Goal: Understand process/instructions: Learn how to perform a task or action

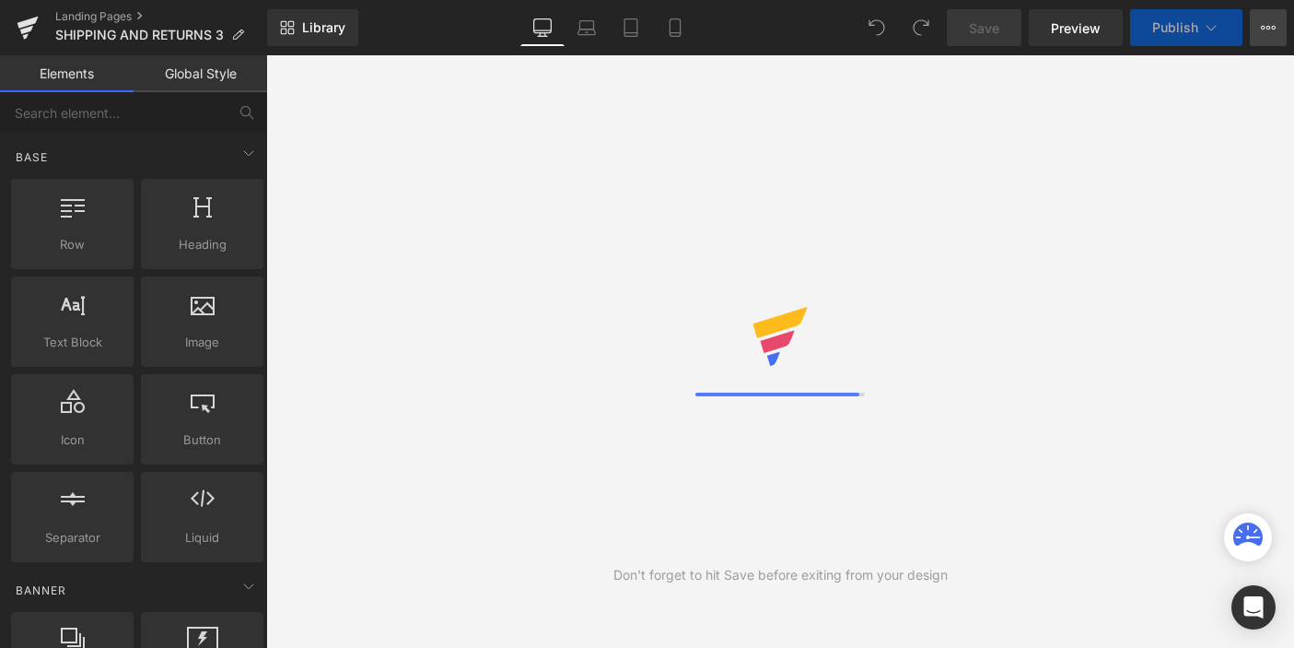
click at [1267, 32] on icon at bounding box center [1268, 27] width 15 height 15
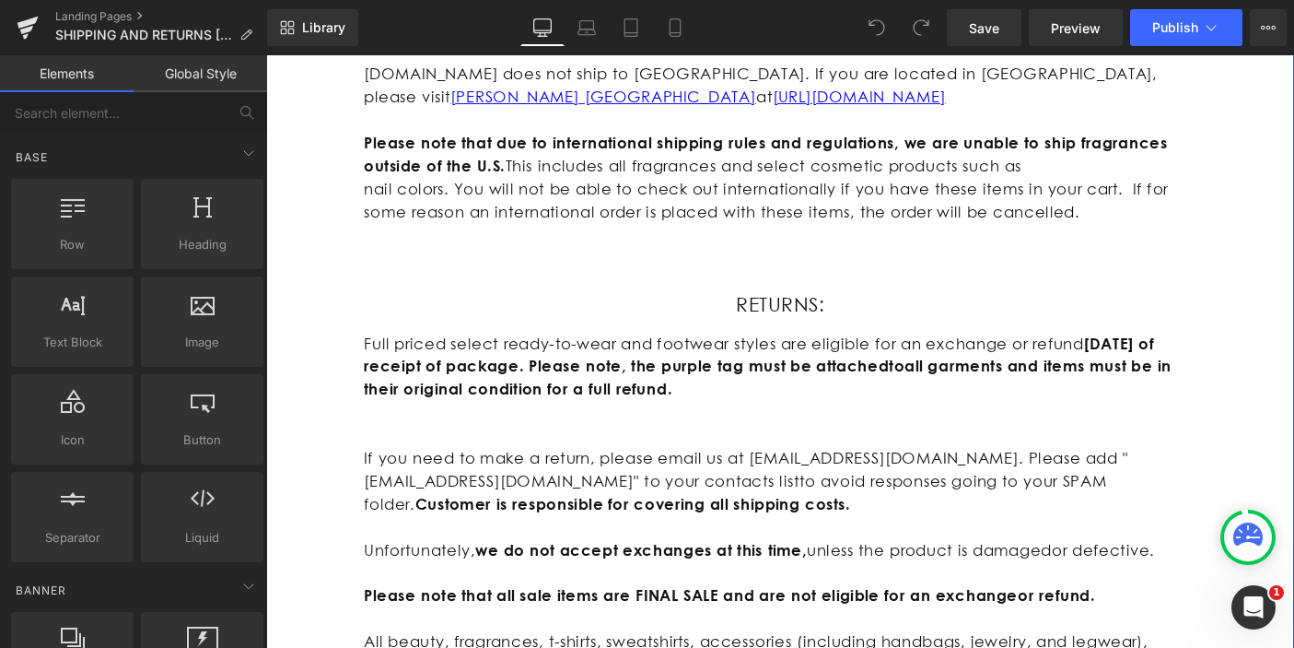
scroll to position [1079, 0]
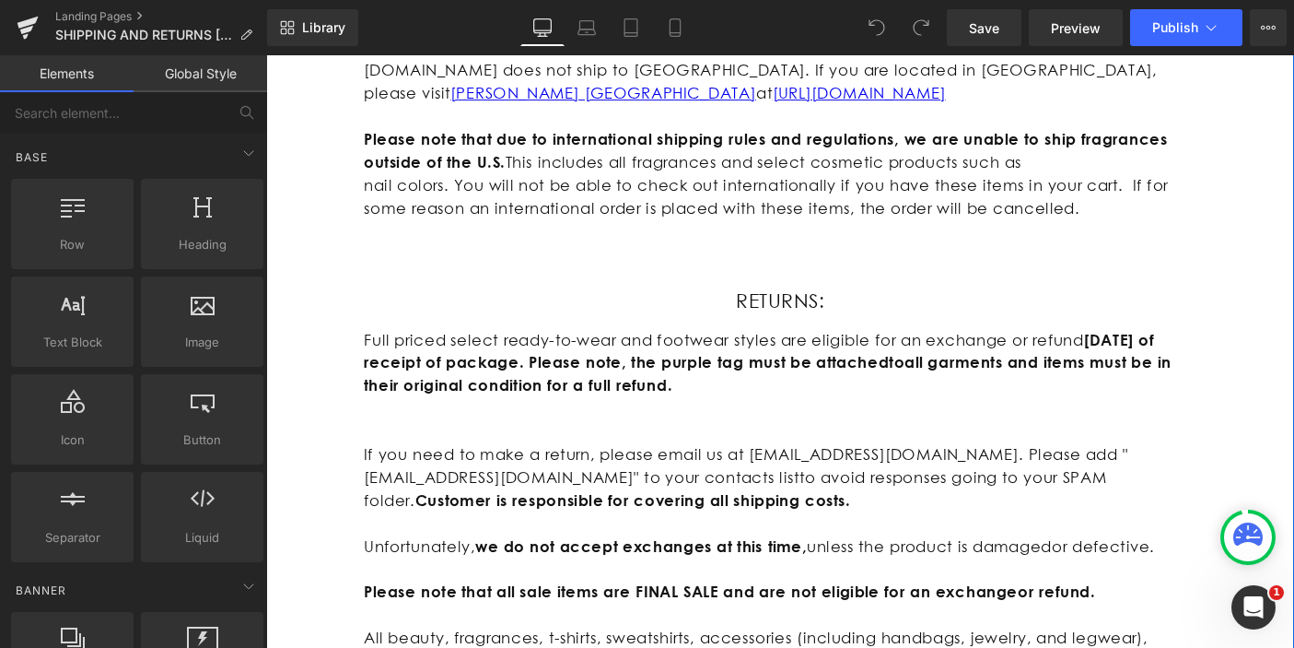
click at [421, 450] on p at bounding box center [823, 462] width 903 height 25
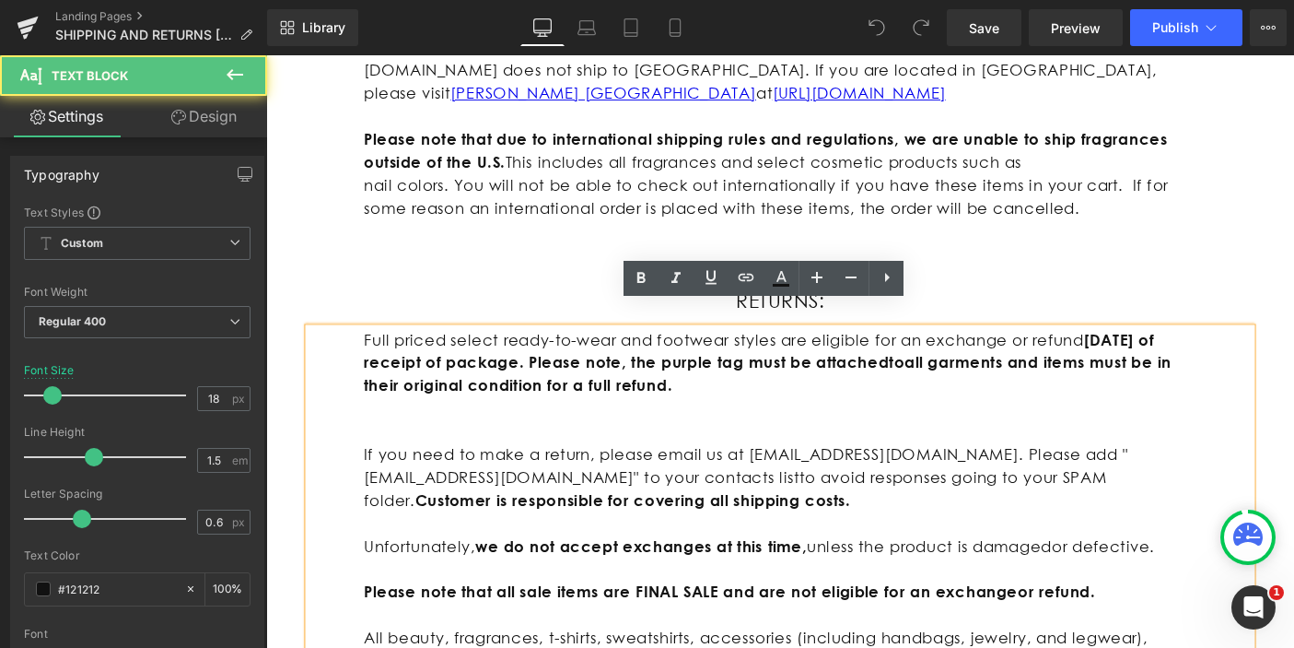
click at [492, 426] on p at bounding box center [823, 438] width 903 height 25
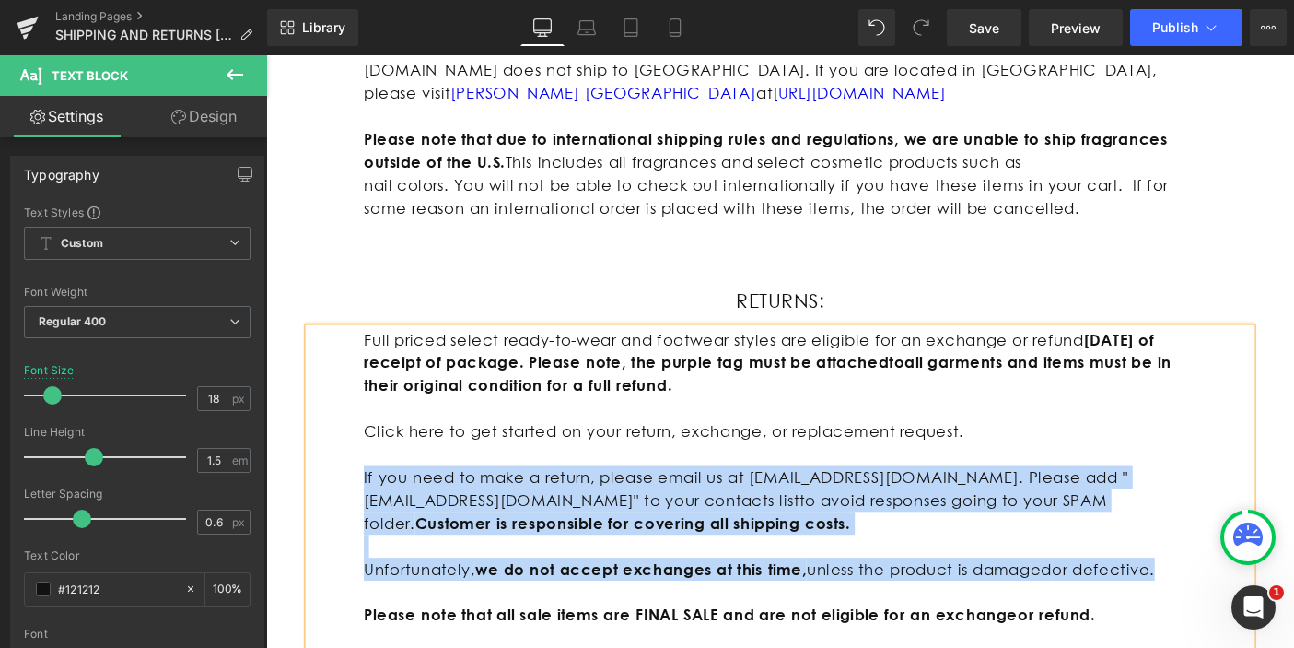
drag, startPoint x: 1239, startPoint y: 588, endPoint x: 531, endPoint y: 514, distance: 712.3
click at [266, 493] on div "Thank you for supporting our independent business. All of our clothing are desi…" at bounding box center [823, 364] width 1115 height 2343
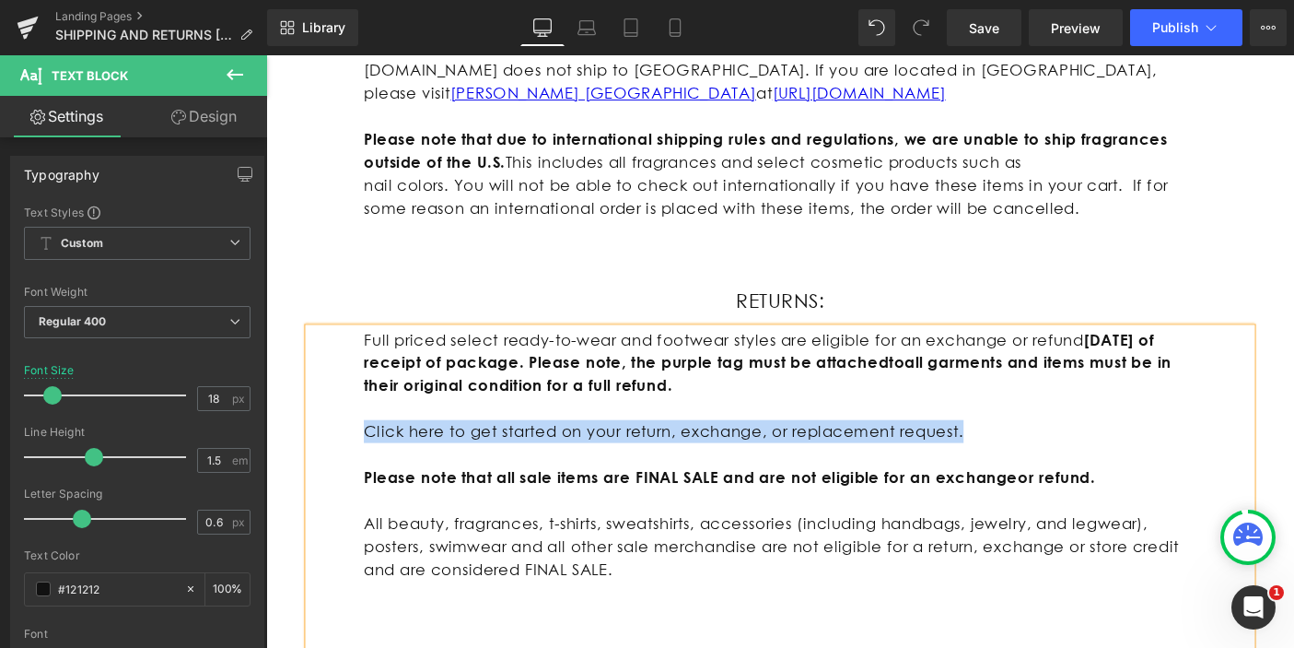
drag, startPoint x: 1044, startPoint y: 445, endPoint x: 359, endPoint y: 434, distance: 684.6
click at [359, 434] on div "Full priced select ready-to-wear and footwear styles are eligible for an exchan…" at bounding box center [823, 525] width 1023 height 348
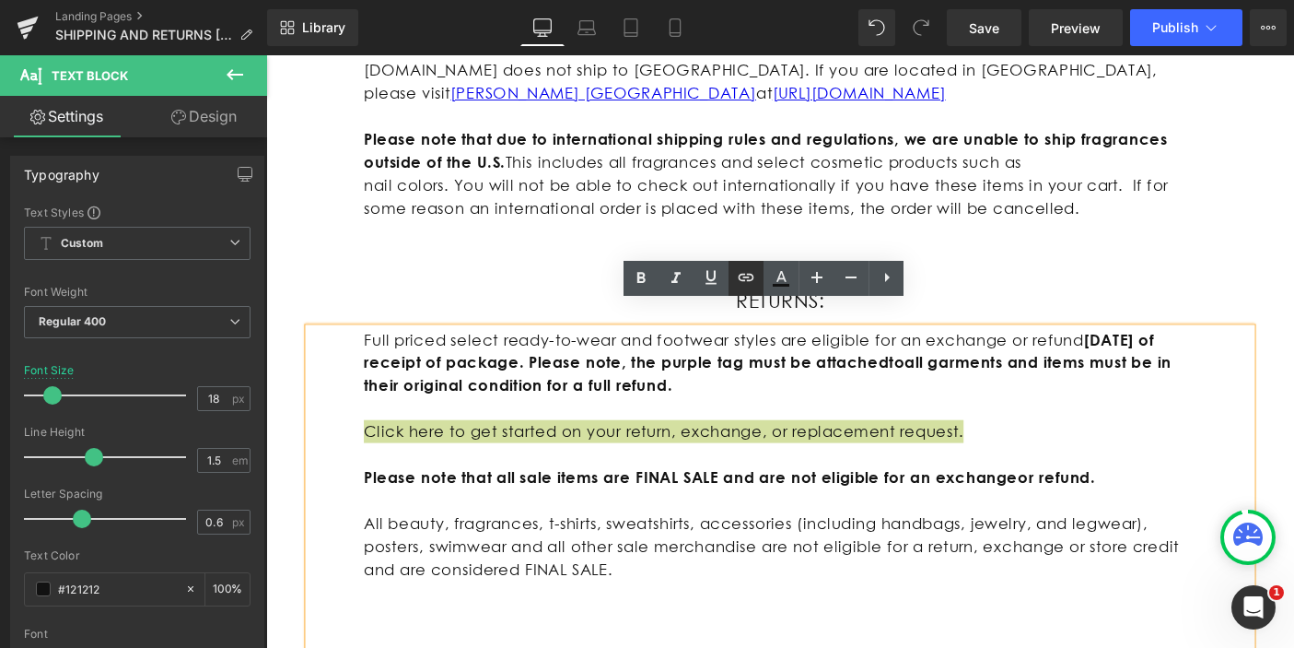
click at [741, 271] on icon at bounding box center [746, 277] width 22 height 22
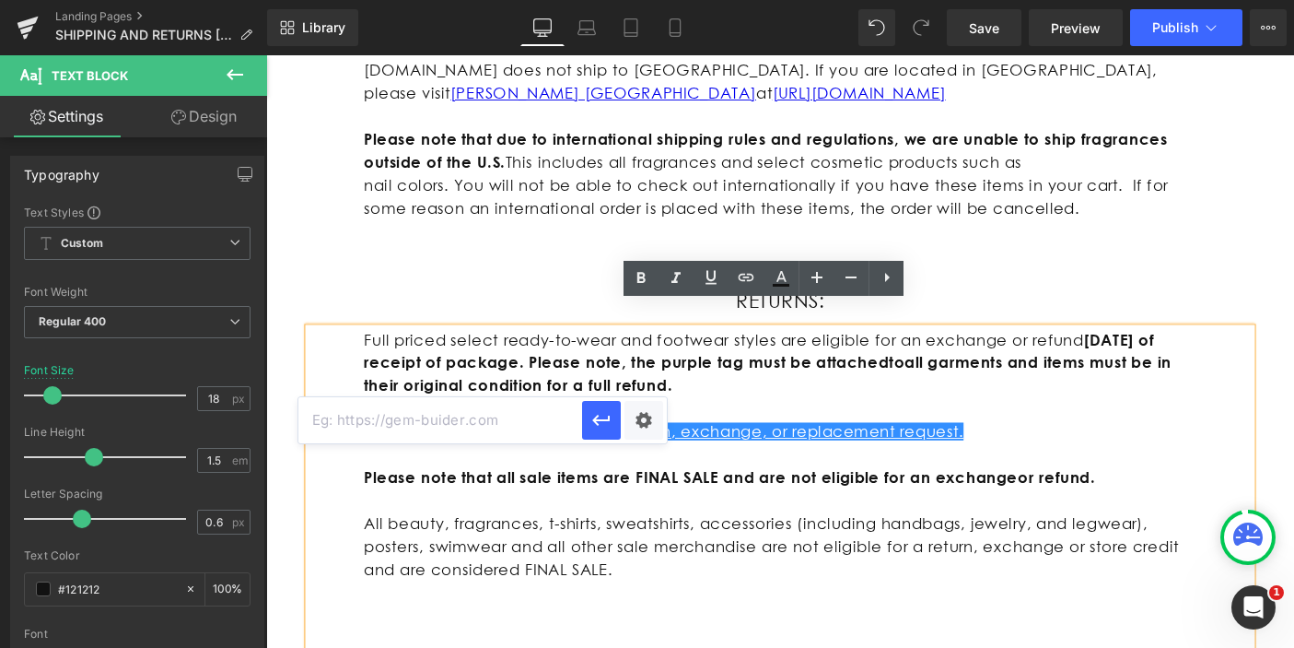
click at [488, 419] on input "text" at bounding box center [440, 420] width 284 height 46
paste input "[DOMAIN_NAME][URL]"
type input "[DOMAIN_NAME][URL]"
click at [606, 420] on icon "button" at bounding box center [602, 420] width 22 height 22
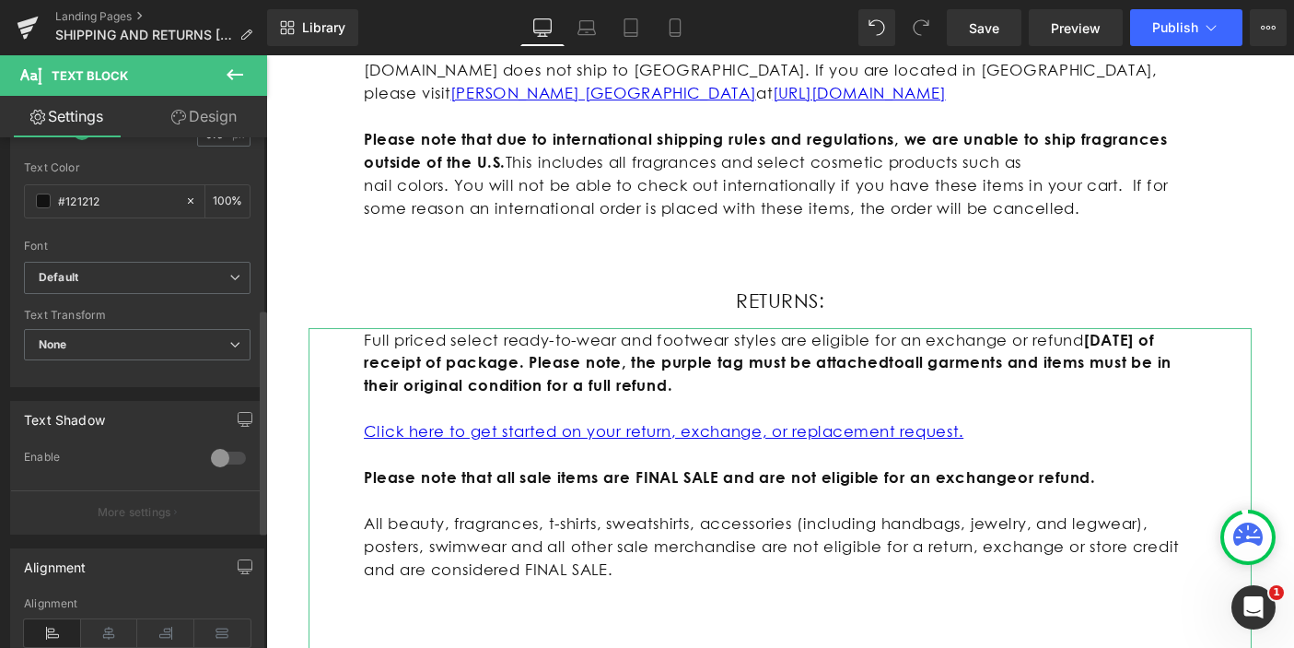
scroll to position [89, 0]
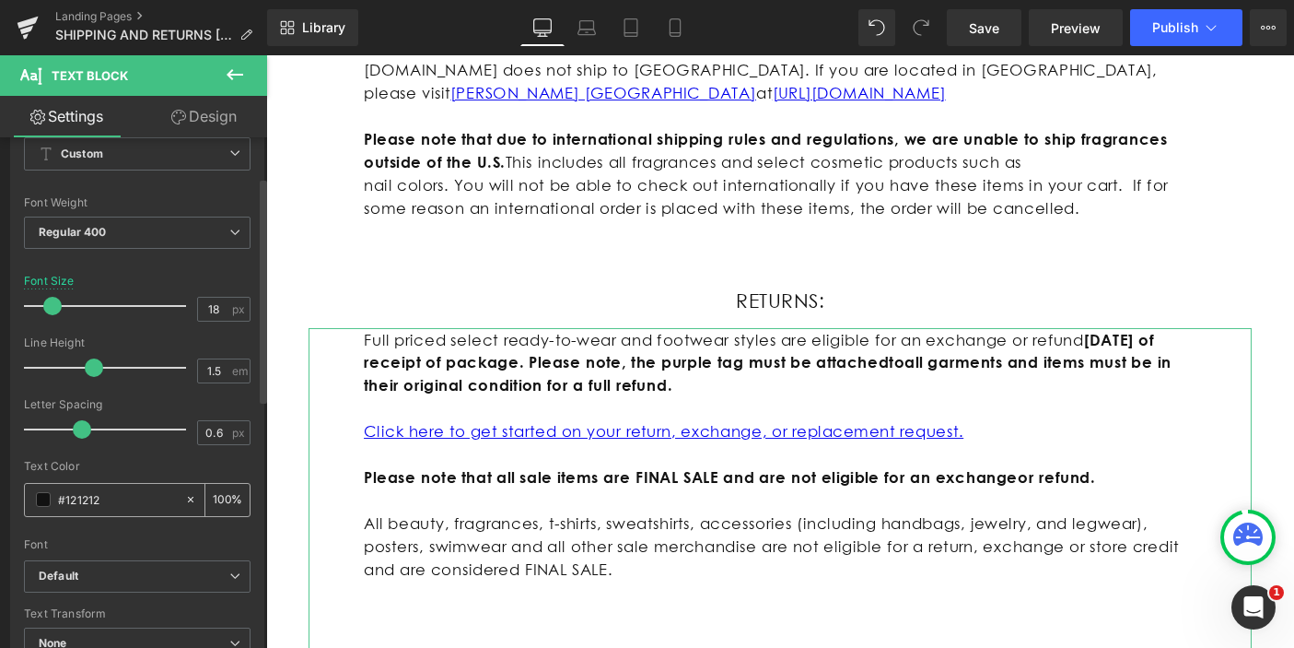
click at [143, 497] on input "#121212" at bounding box center [117, 499] width 118 height 20
click at [45, 494] on span at bounding box center [43, 499] width 15 height 15
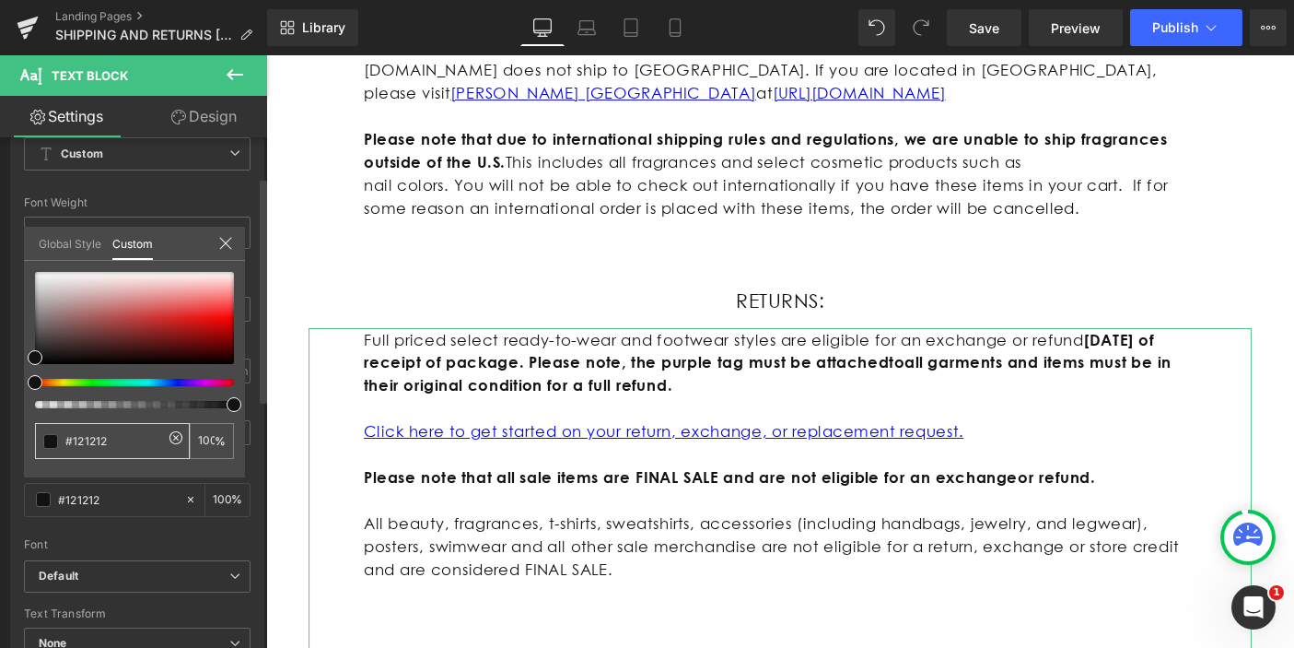
click at [95, 445] on input "#121212" at bounding box center [114, 440] width 98 height 19
paste input "8F79B7"
type input "#8F79B7"
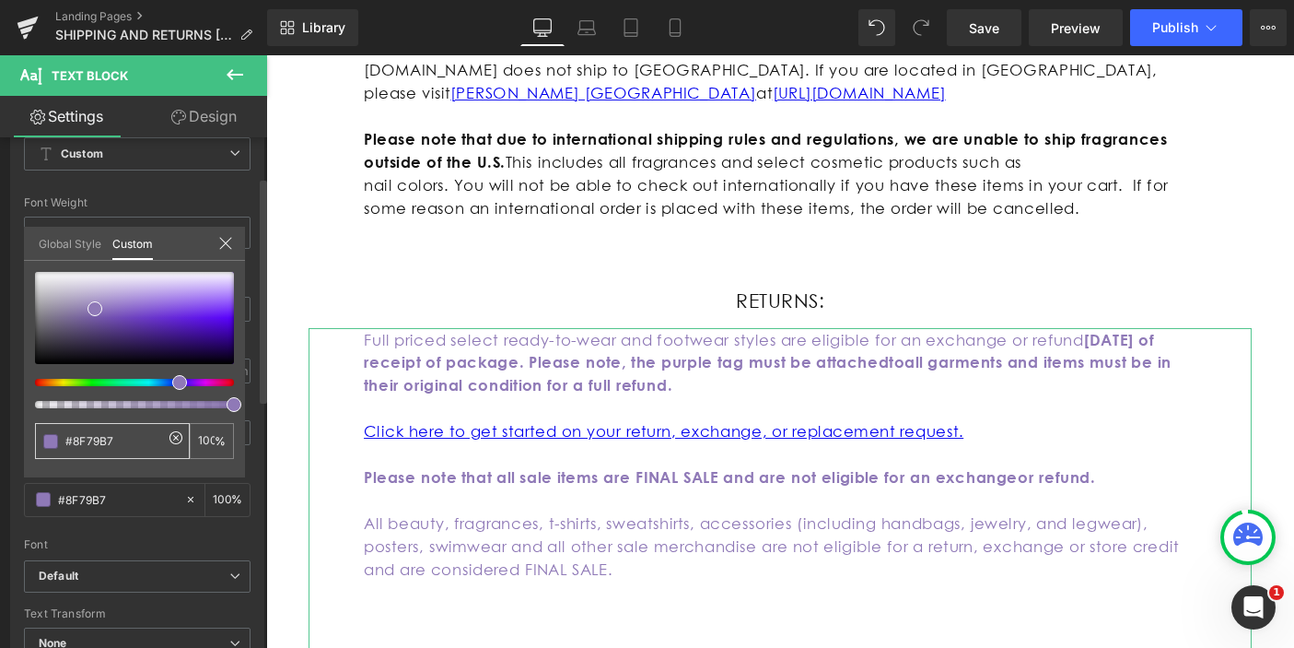
type input "#121212"
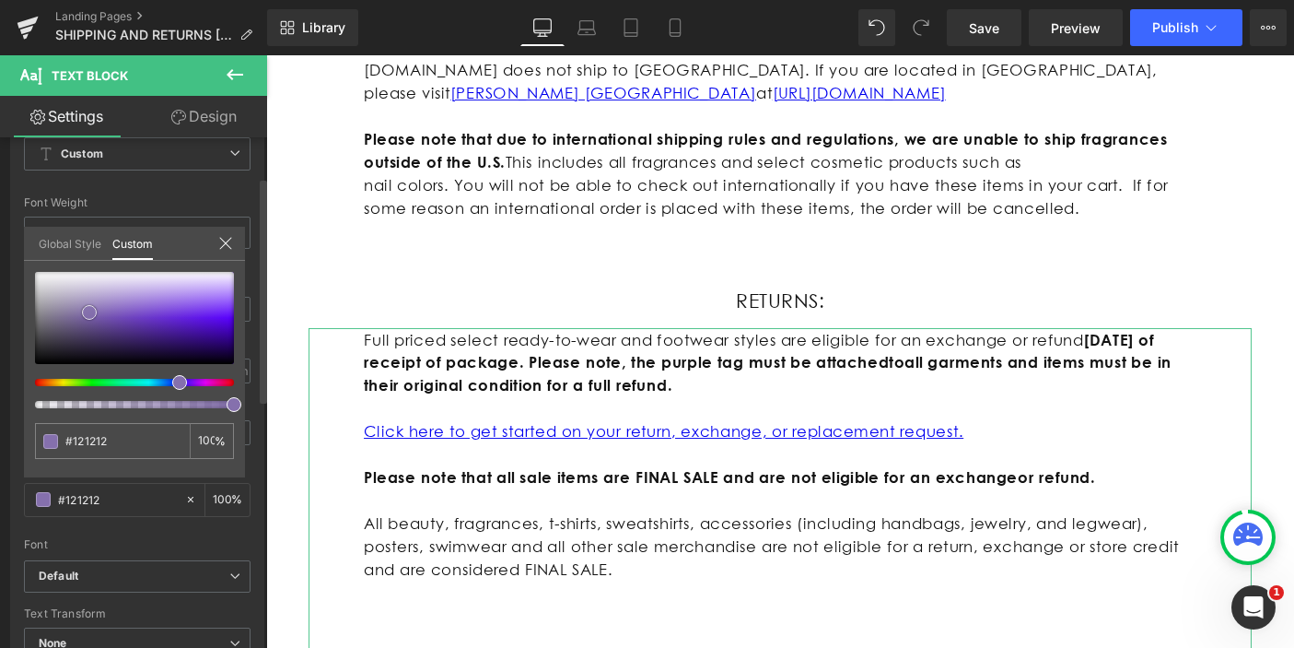
type input "#8a74b2"
type input "#000000"
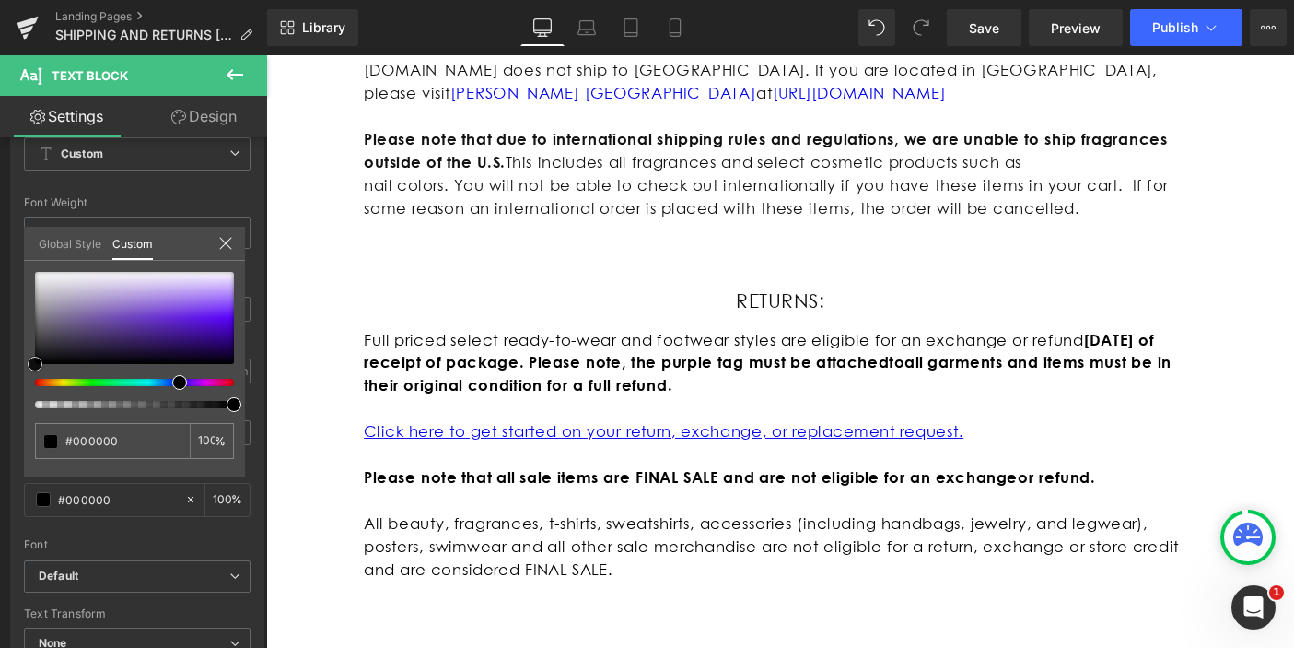
drag, startPoint x: 96, startPoint y: 312, endPoint x: -18, endPoint y: 421, distance: 157.0
click at [0, 421] on html "You are previewing how the will restyle your page. You can not edit Elements in…" at bounding box center [647, 324] width 1294 height 648
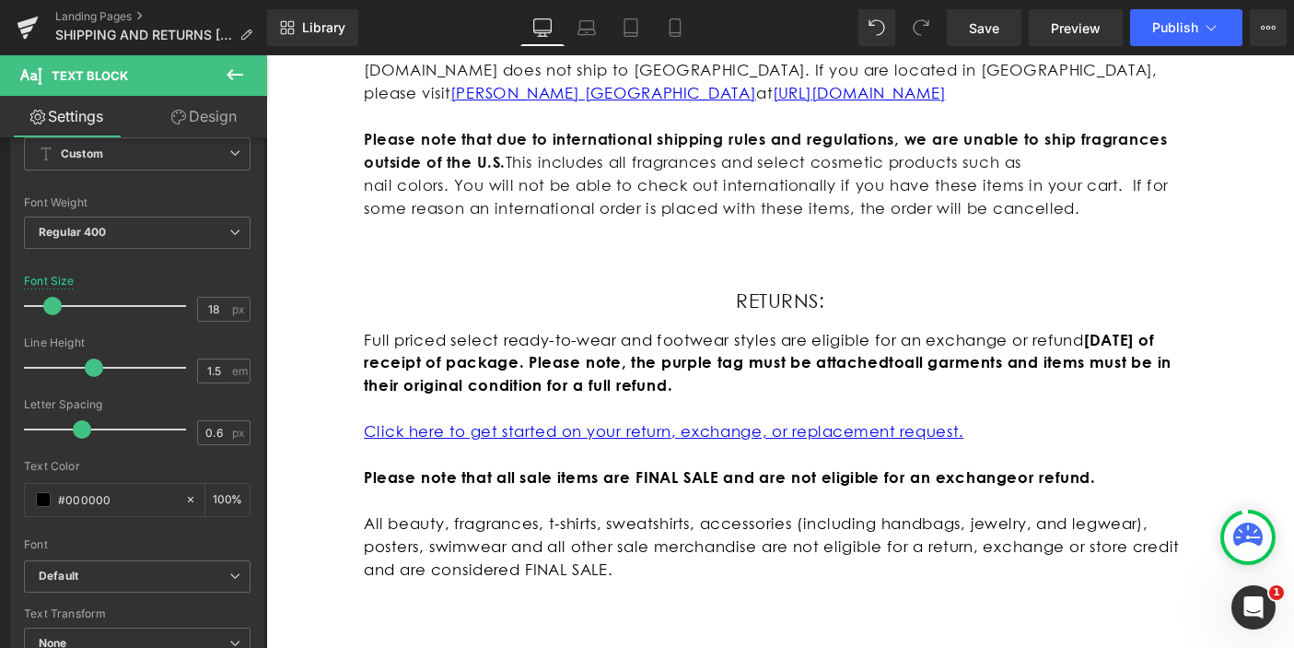
click at [315, 263] on body "Skip to content Free shipping on all U.S. orders $150+ NEW ARRIVALS NEW ARRIVAL…" at bounding box center [823, 623] width 1115 height 3293
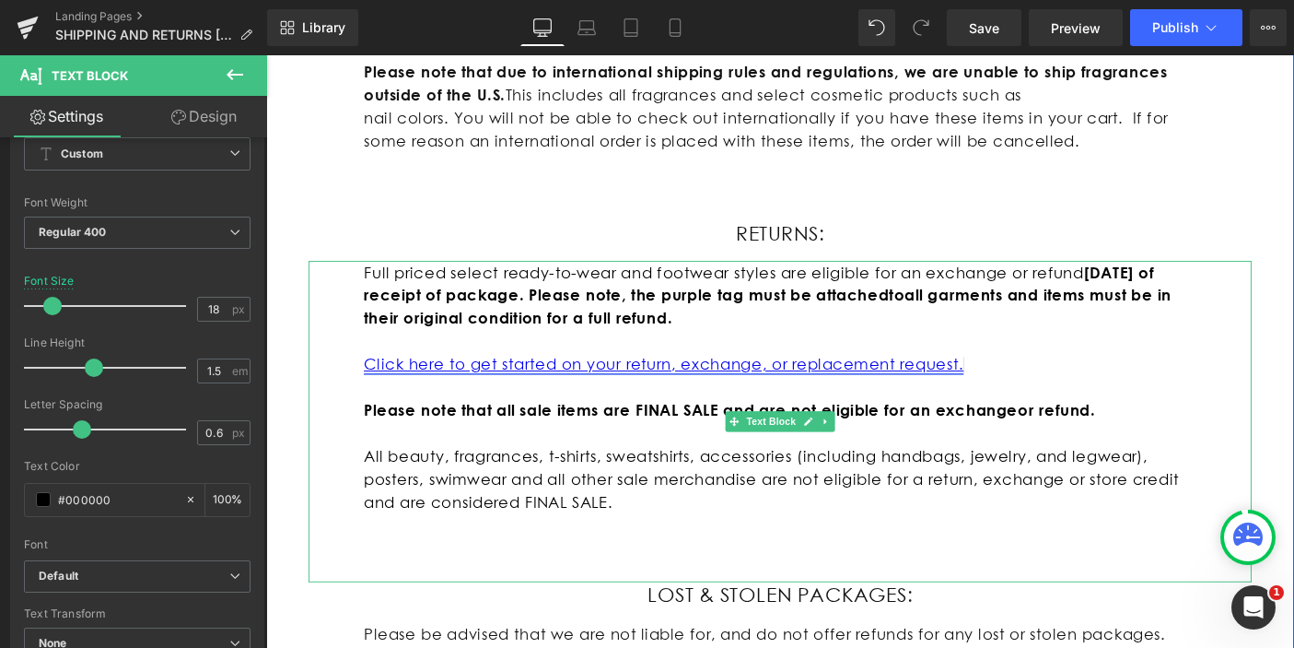
scroll to position [1179, 0]
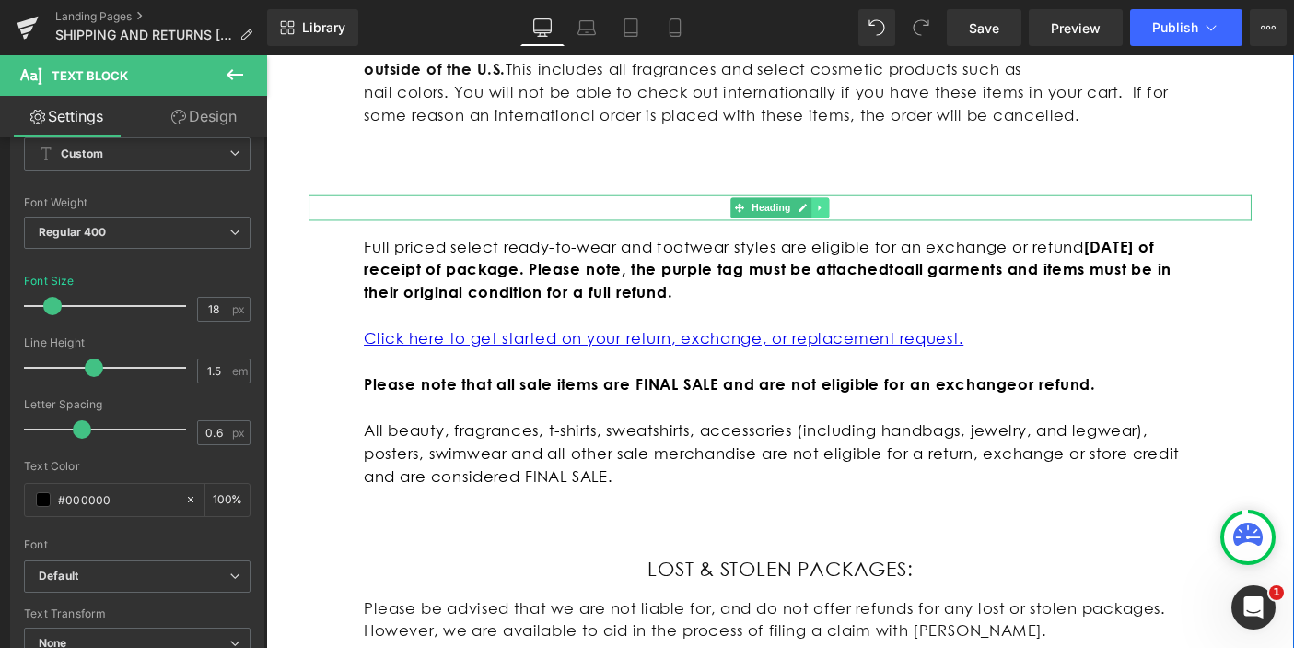
click at [865, 217] on icon at bounding box center [866, 220] width 3 height 6
click at [815, 216] on icon at bounding box center [819, 220] width 9 height 9
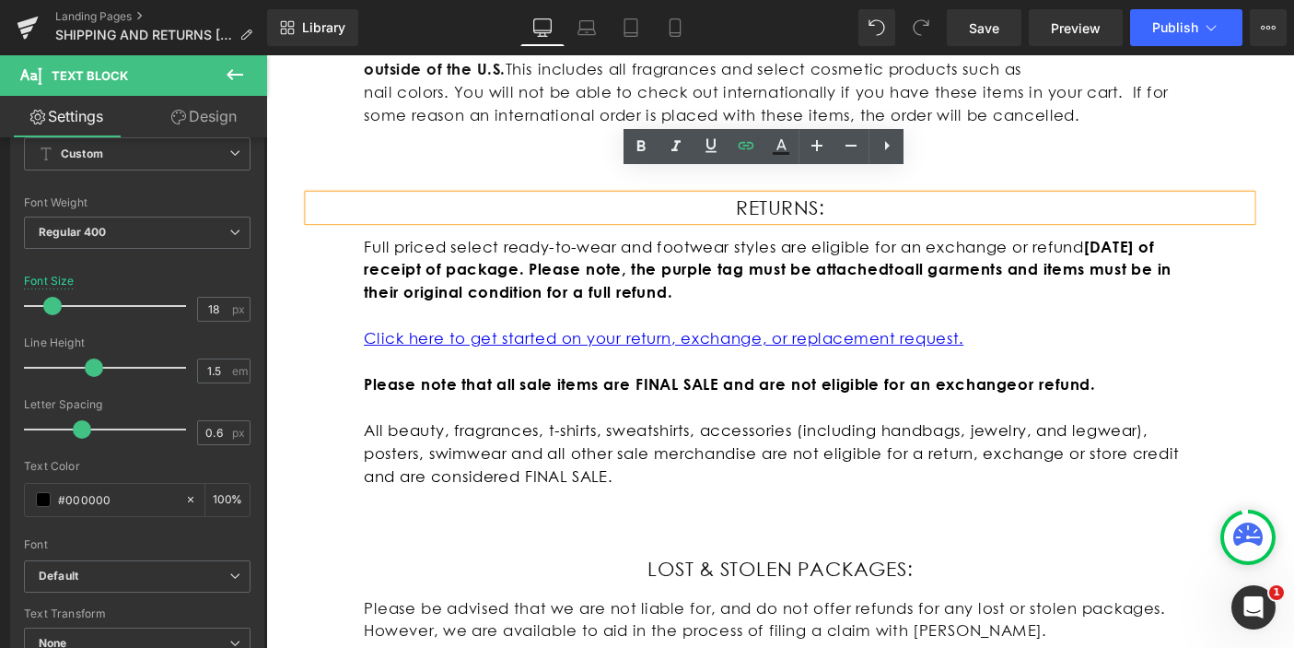
drag, startPoint x: 856, startPoint y: 199, endPoint x: 942, endPoint y: 220, distance: 89.2
click at [856, 207] on h1 "RETURNS:" at bounding box center [823, 221] width 1023 height 28
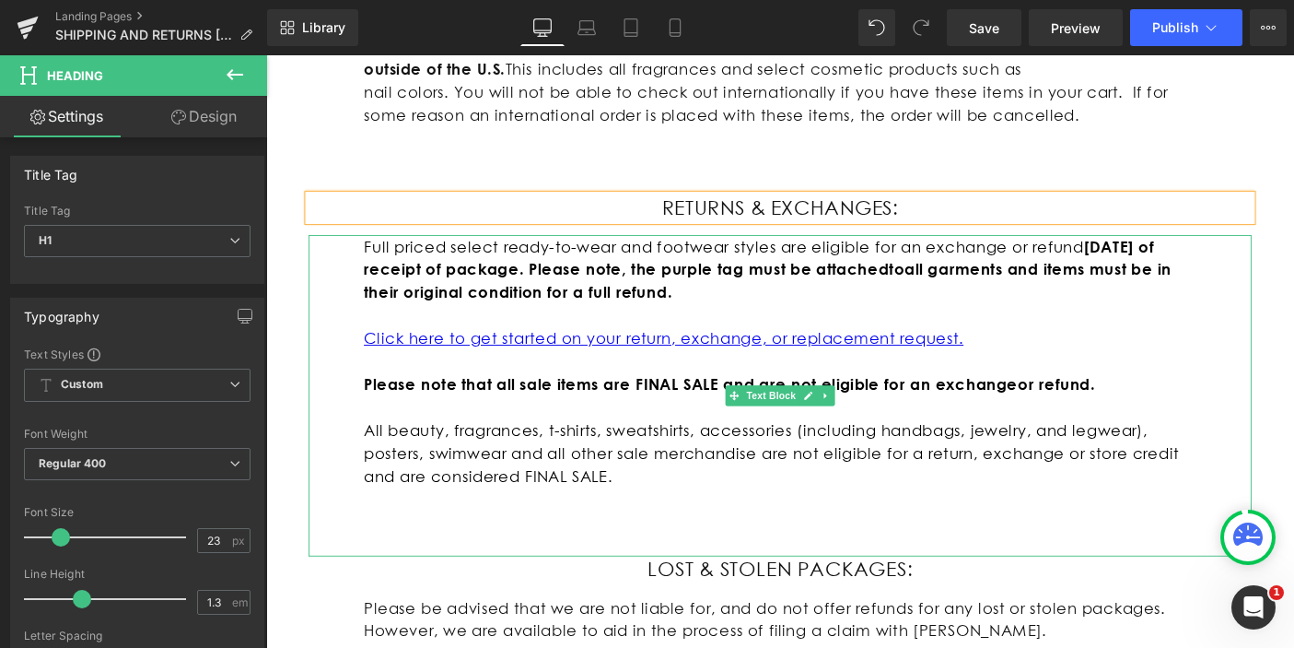
click at [698, 549] on p at bounding box center [823, 561] width 903 height 25
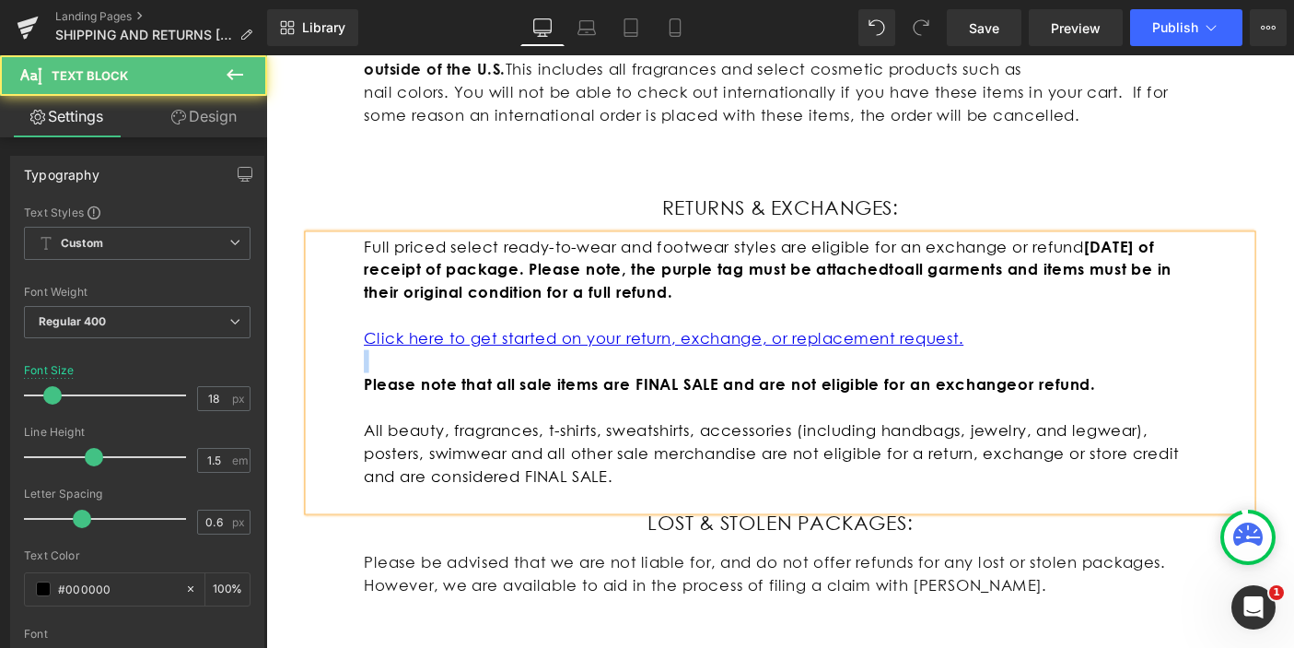
drag, startPoint x: 1036, startPoint y: 338, endPoint x: 451, endPoint y: 356, distance: 585.2
click at [451, 356] on div "Full priced select ready-to-wear and footwear styles are eligible for an exchan…" at bounding box center [823, 400] width 1023 height 298
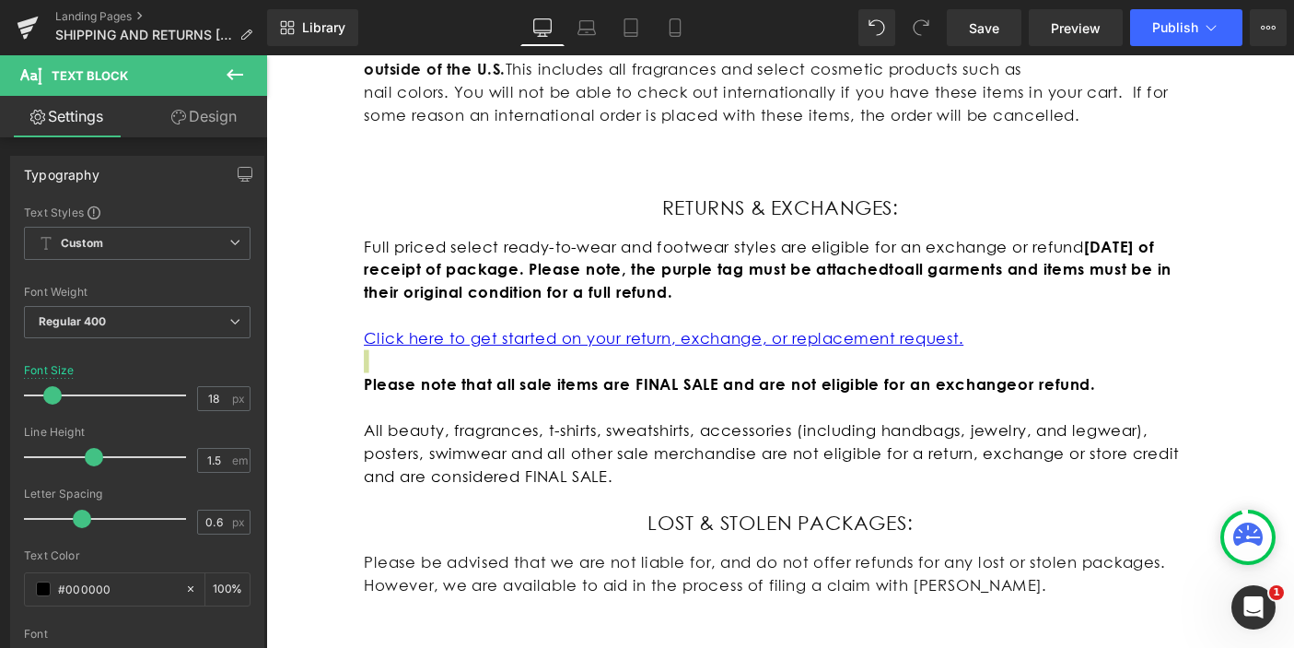
click at [241, 79] on icon at bounding box center [235, 75] width 22 height 22
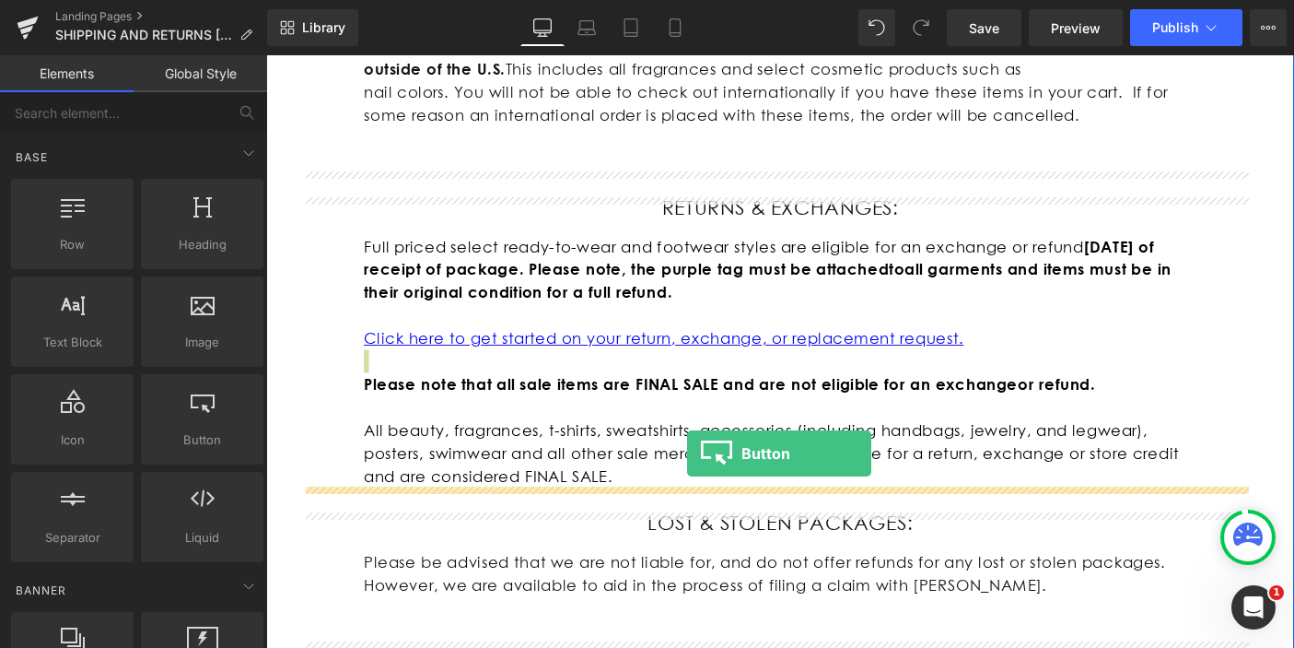
drag, startPoint x: 462, startPoint y: 476, endPoint x: 723, endPoint y: 486, distance: 261.8
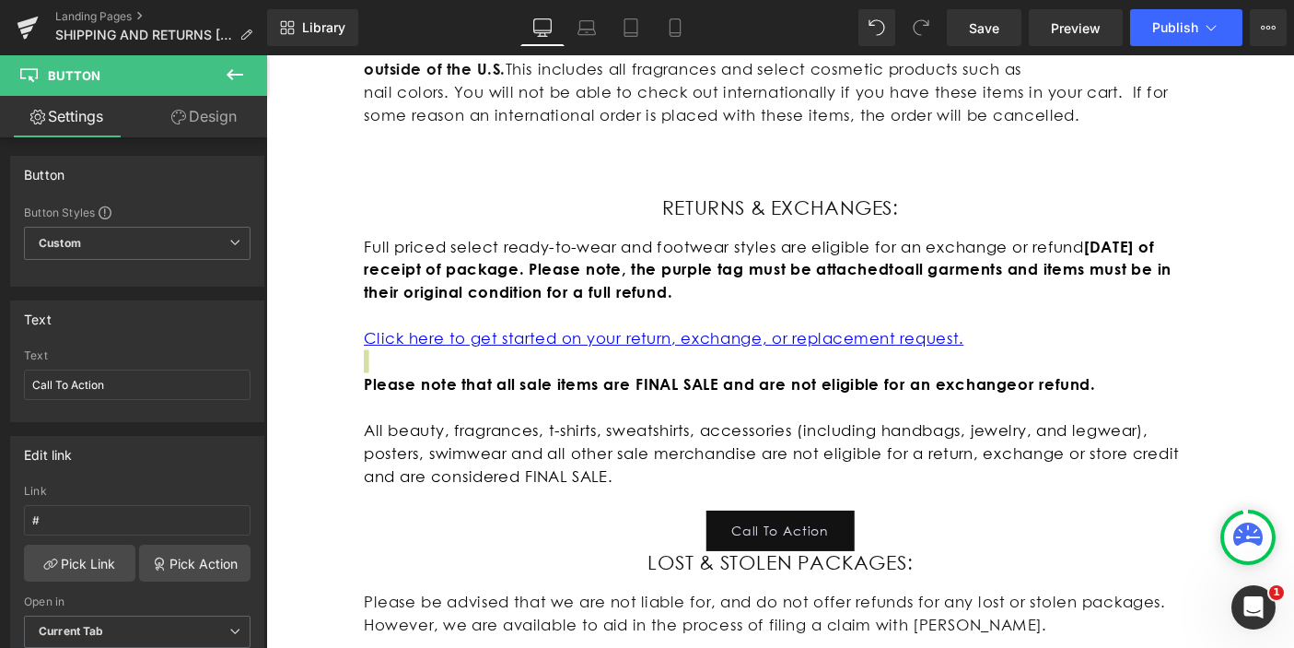
click at [236, 70] on icon at bounding box center [235, 75] width 22 height 22
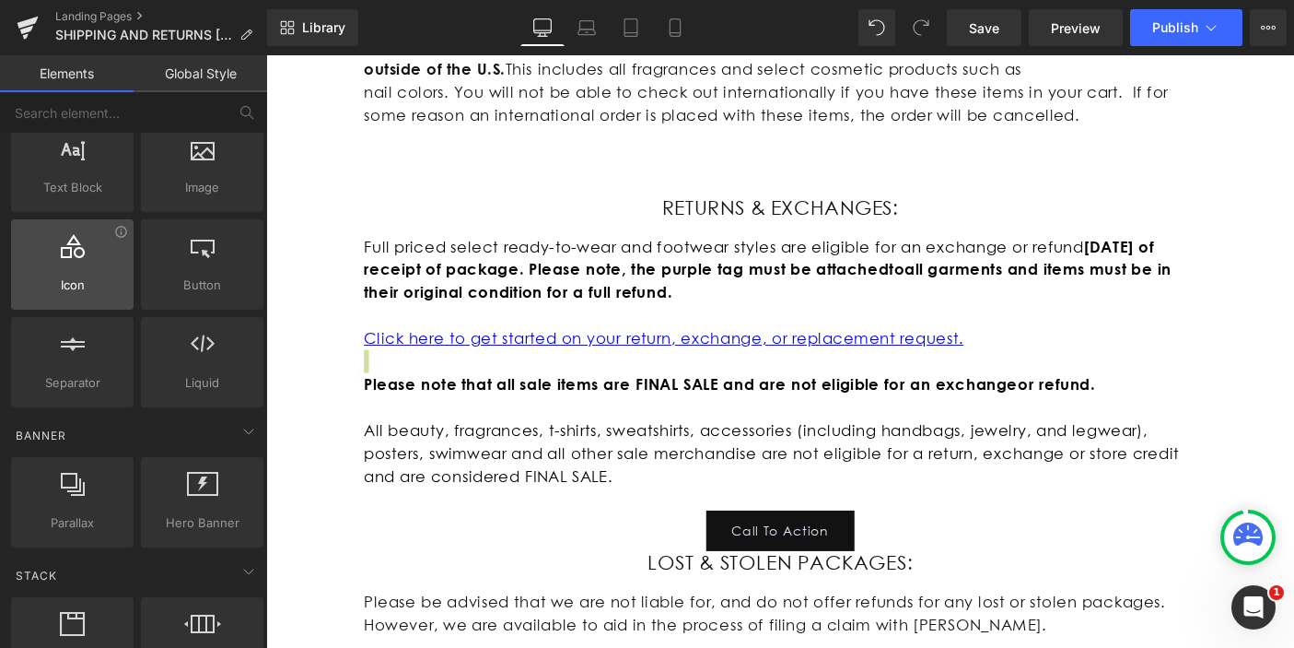
scroll to position [156, 0]
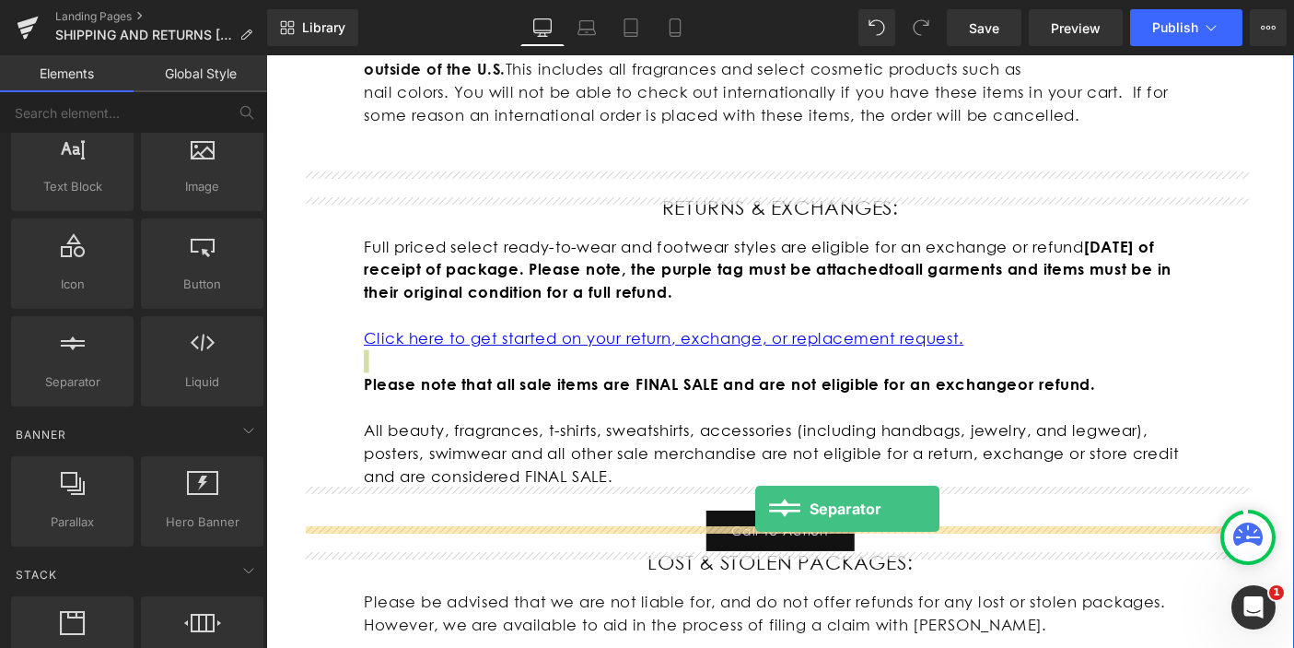
drag, startPoint x: 356, startPoint y: 425, endPoint x: 797, endPoint y: 546, distance: 457.7
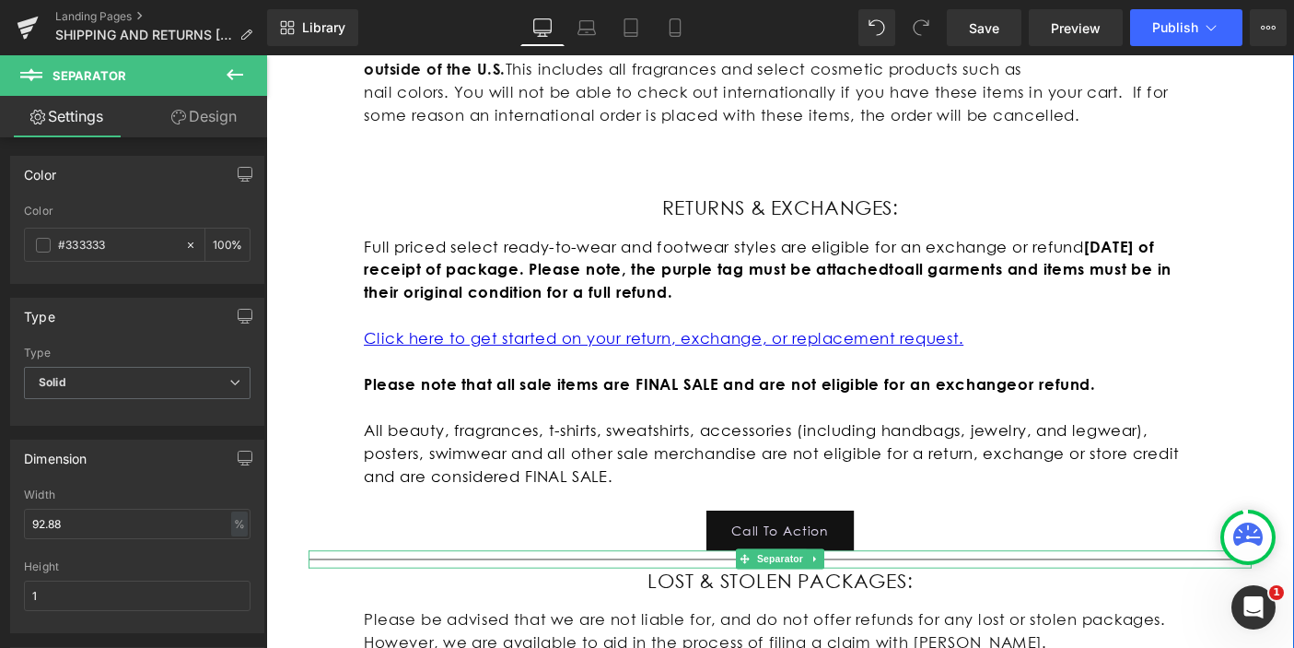
click at [436, 602] on hr at bounding box center [823, 607] width 1023 height 10
click at [857, 596] on icon at bounding box center [862, 601] width 10 height 11
click at [866, 597] on icon at bounding box center [871, 602] width 10 height 10
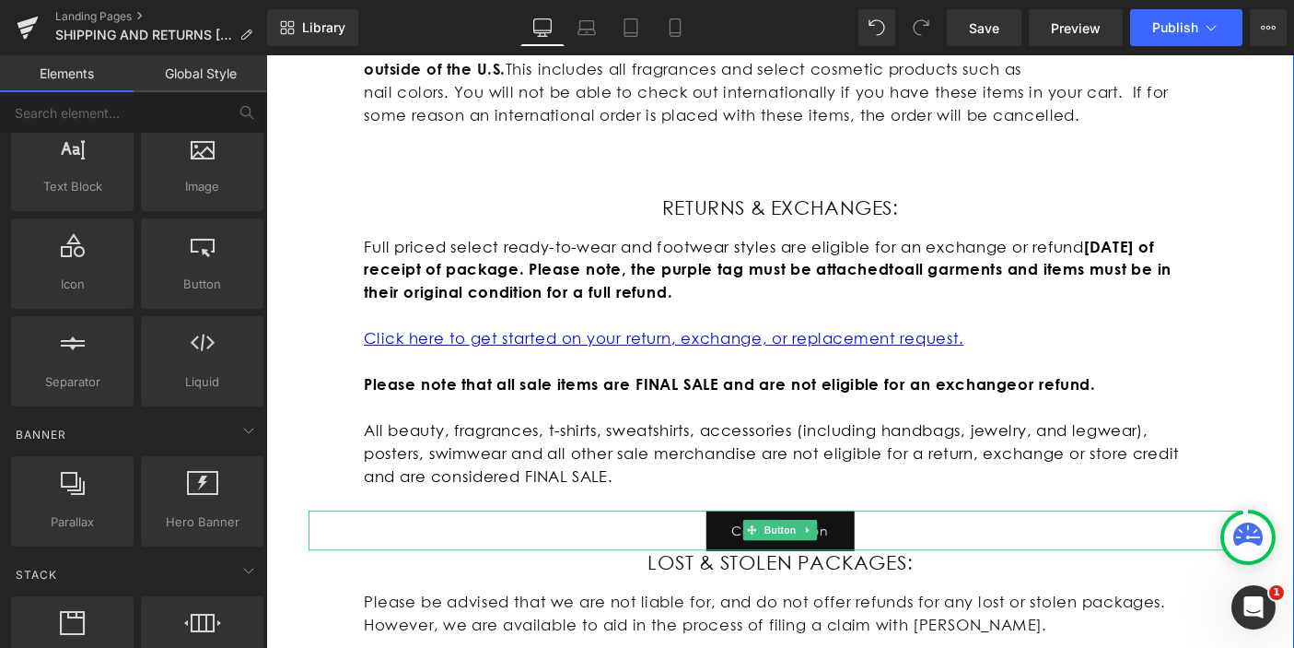
click at [943, 549] on div "Call To Action" at bounding box center [823, 570] width 1023 height 43
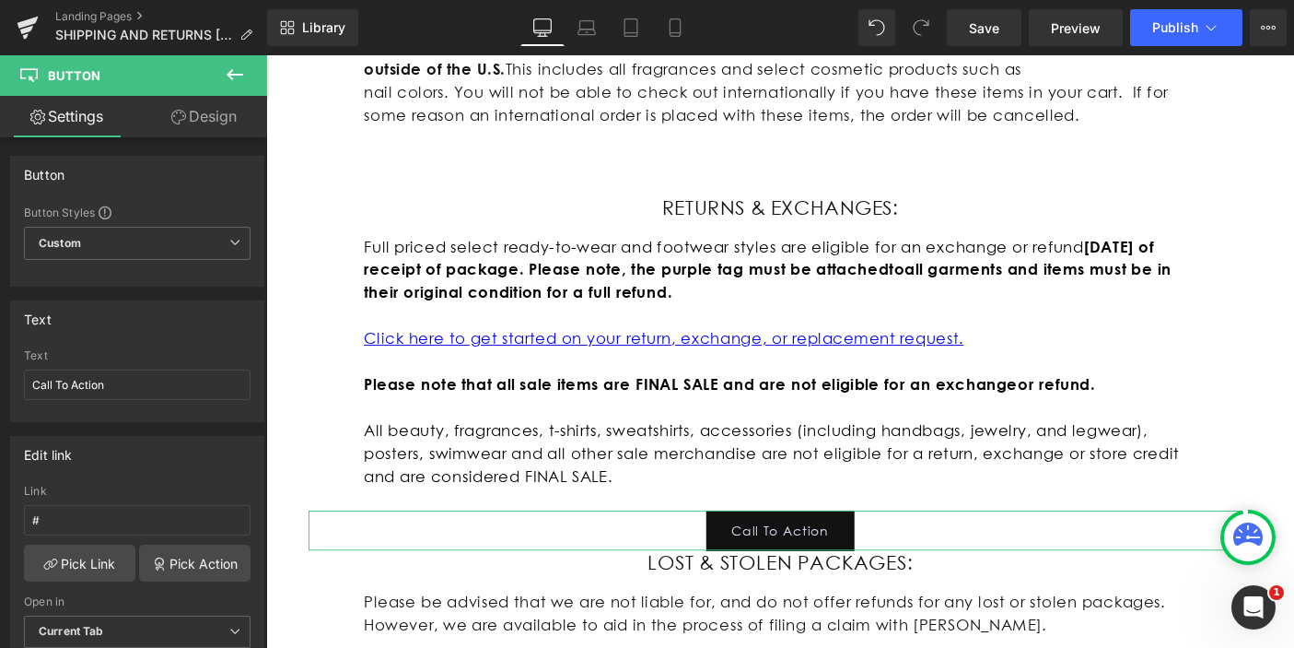
click at [228, 126] on link "Design" at bounding box center [204, 116] width 134 height 41
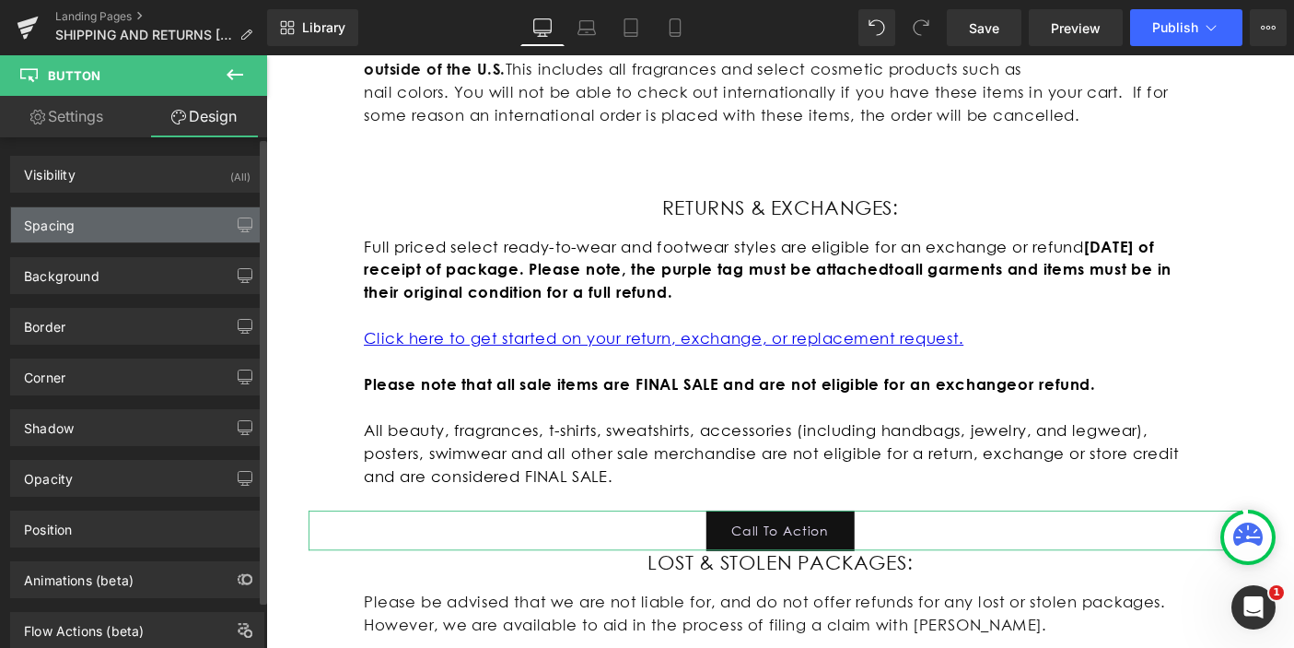
click at [221, 216] on div "Spacing" at bounding box center [137, 224] width 252 height 35
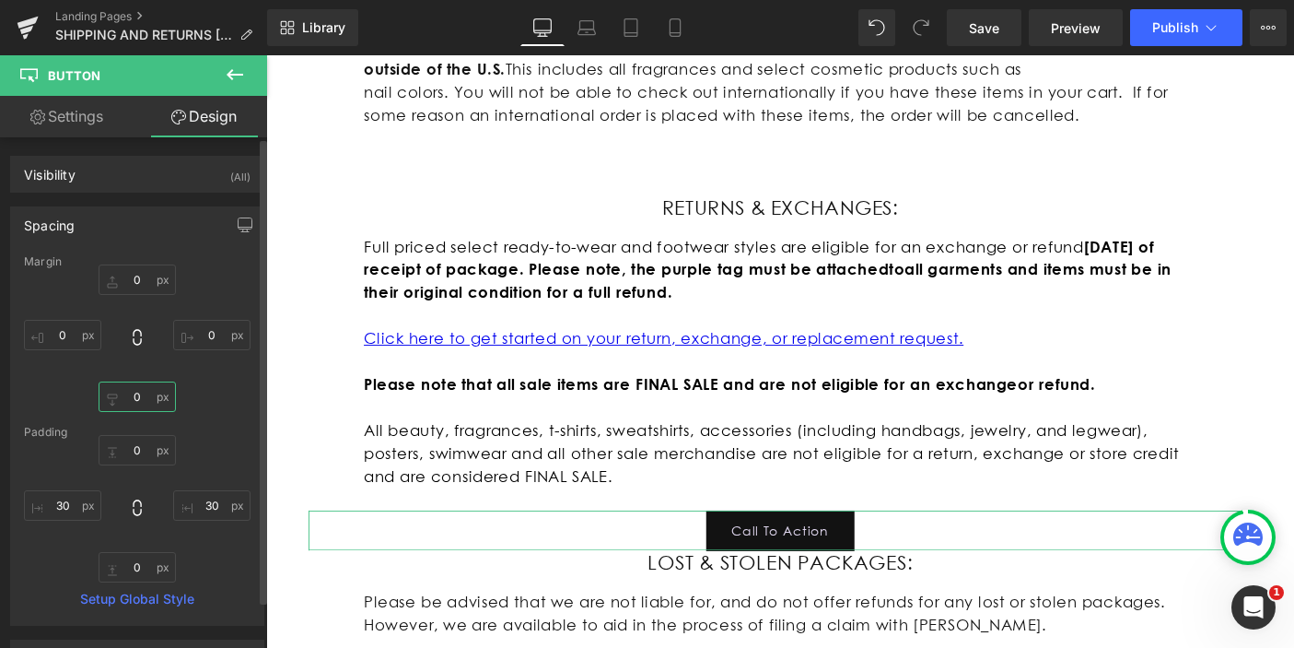
click at [139, 399] on input "0" at bounding box center [137, 396] width 77 height 30
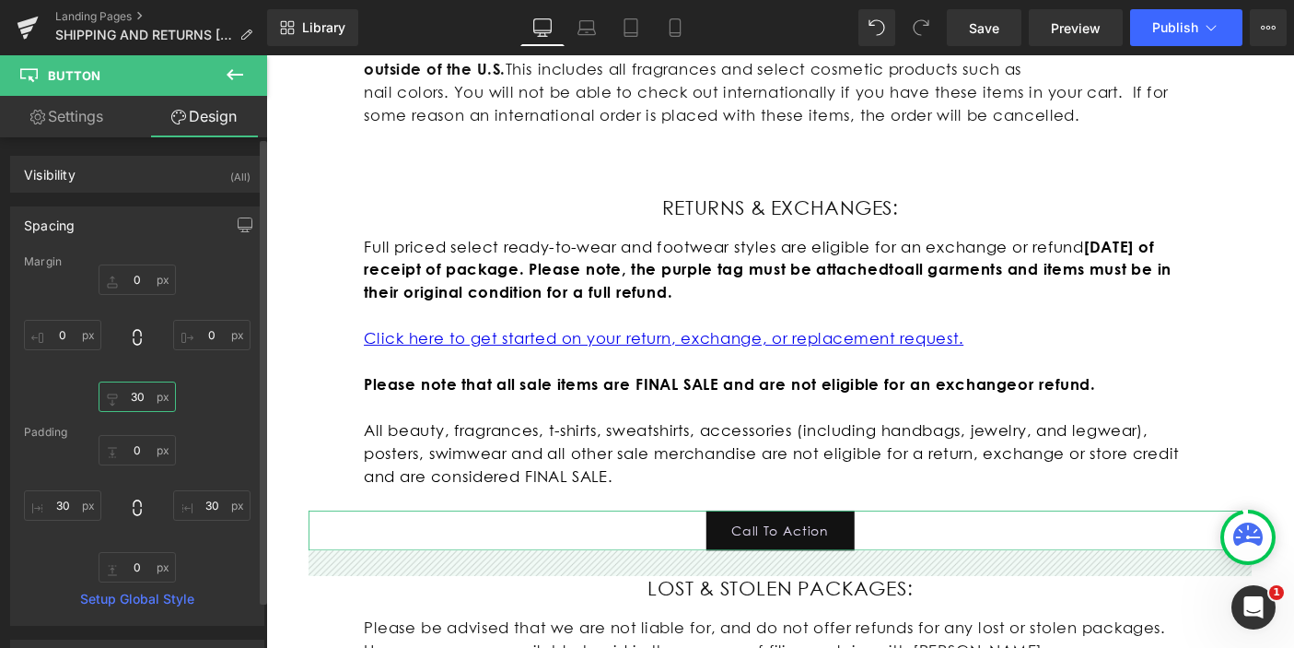
click at [132, 397] on input "30" at bounding box center [137, 396] width 77 height 30
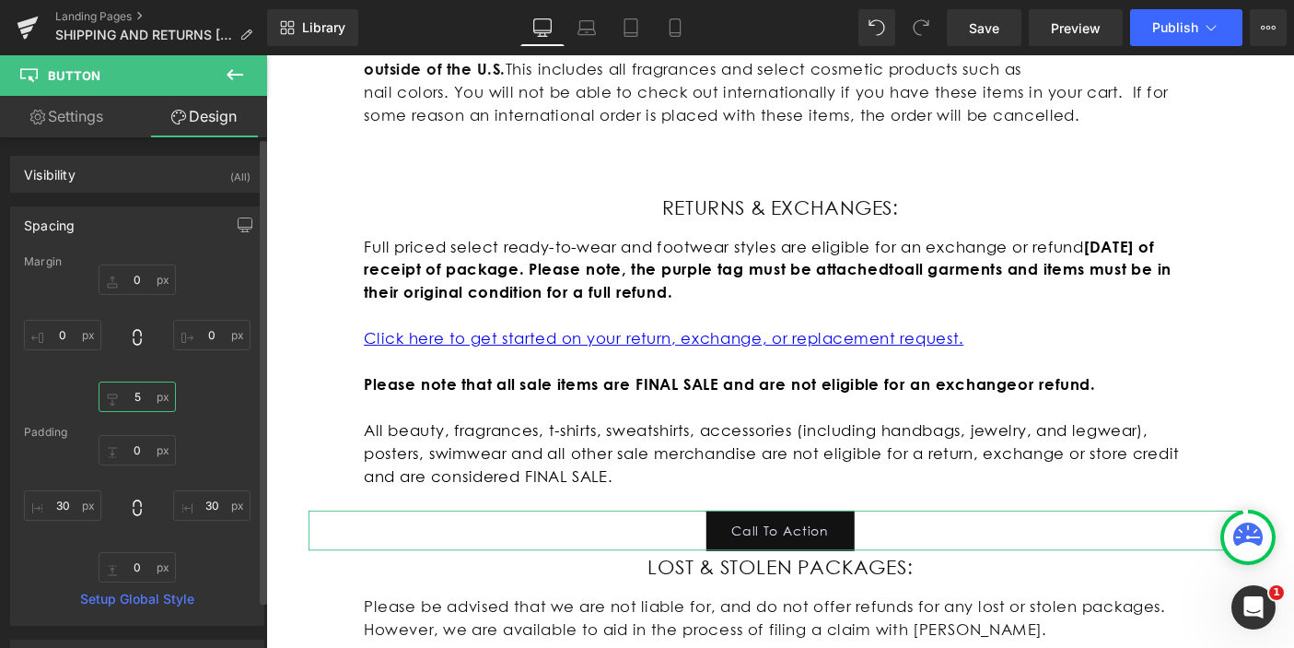
type input "50"
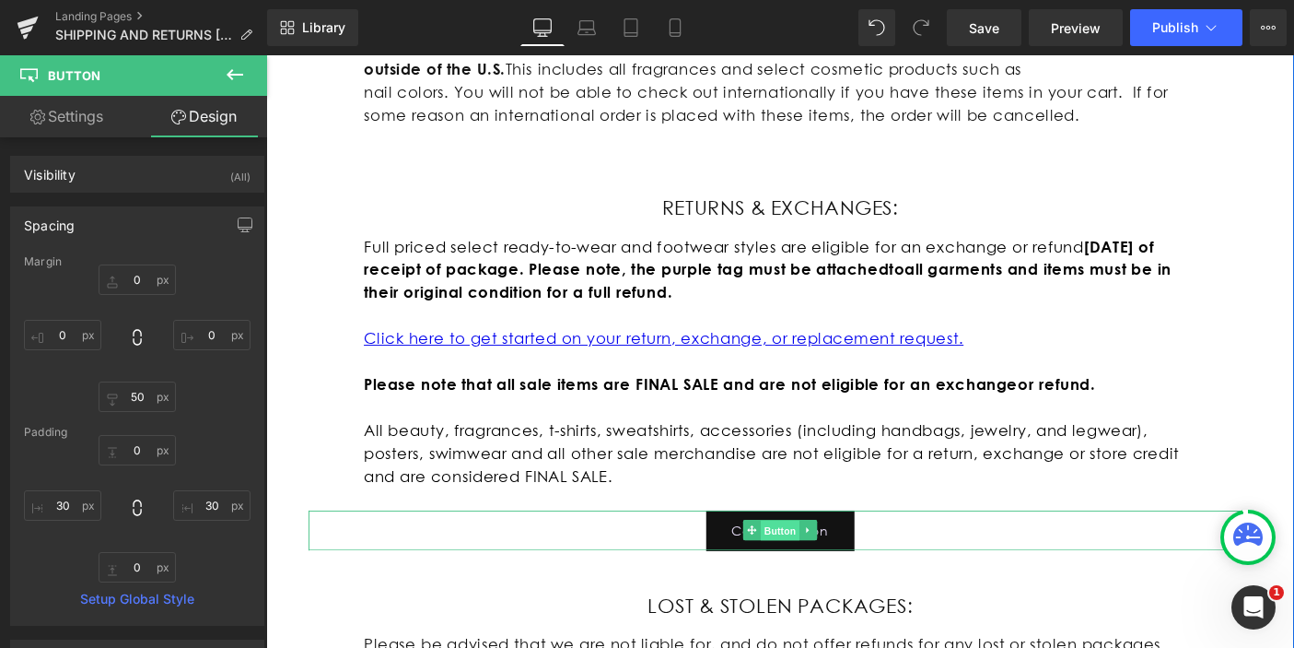
click at [825, 560] on span "Button" at bounding box center [823, 571] width 42 height 22
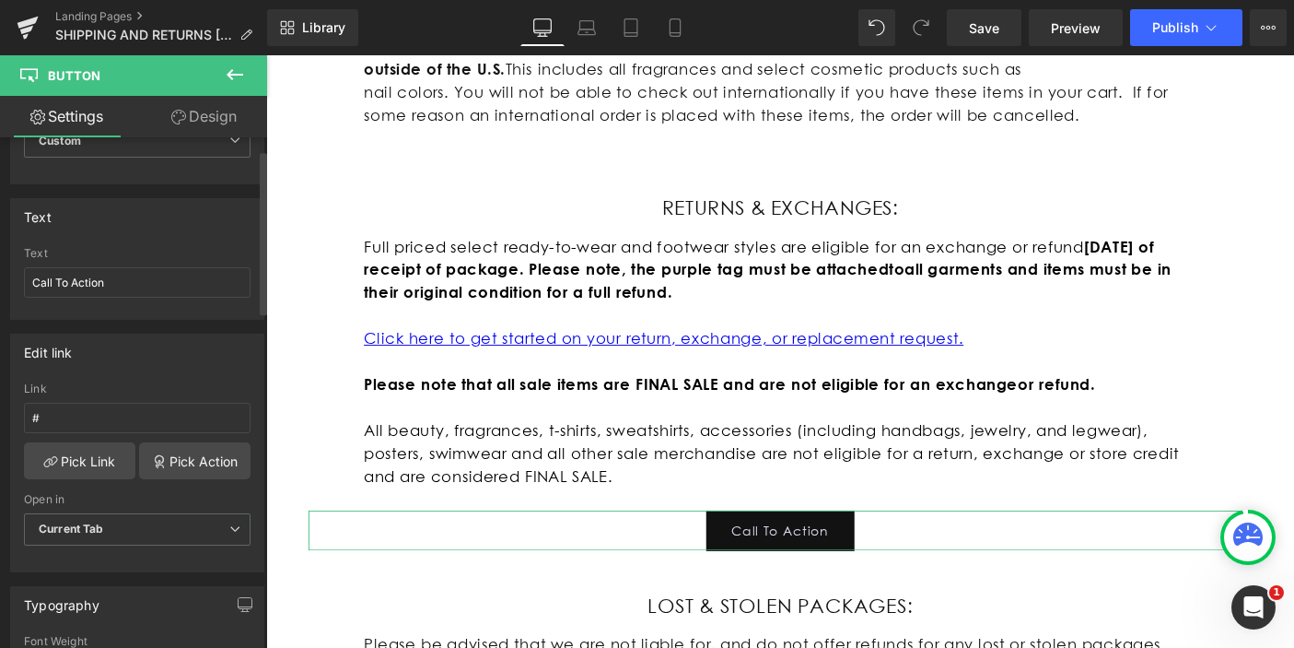
scroll to position [0, 0]
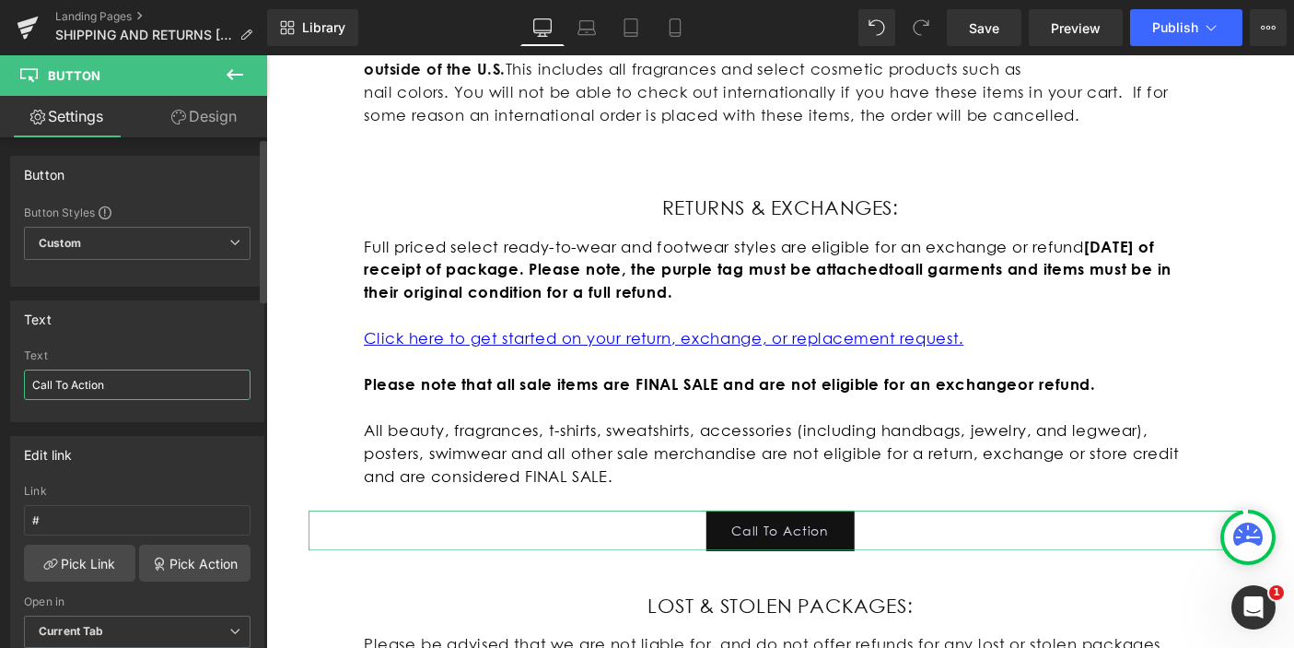
click at [145, 394] on input "Call To Action" at bounding box center [137, 384] width 227 height 30
click at [144, 392] on input "Call To Action" at bounding box center [137, 384] width 227 height 30
type input "Start"
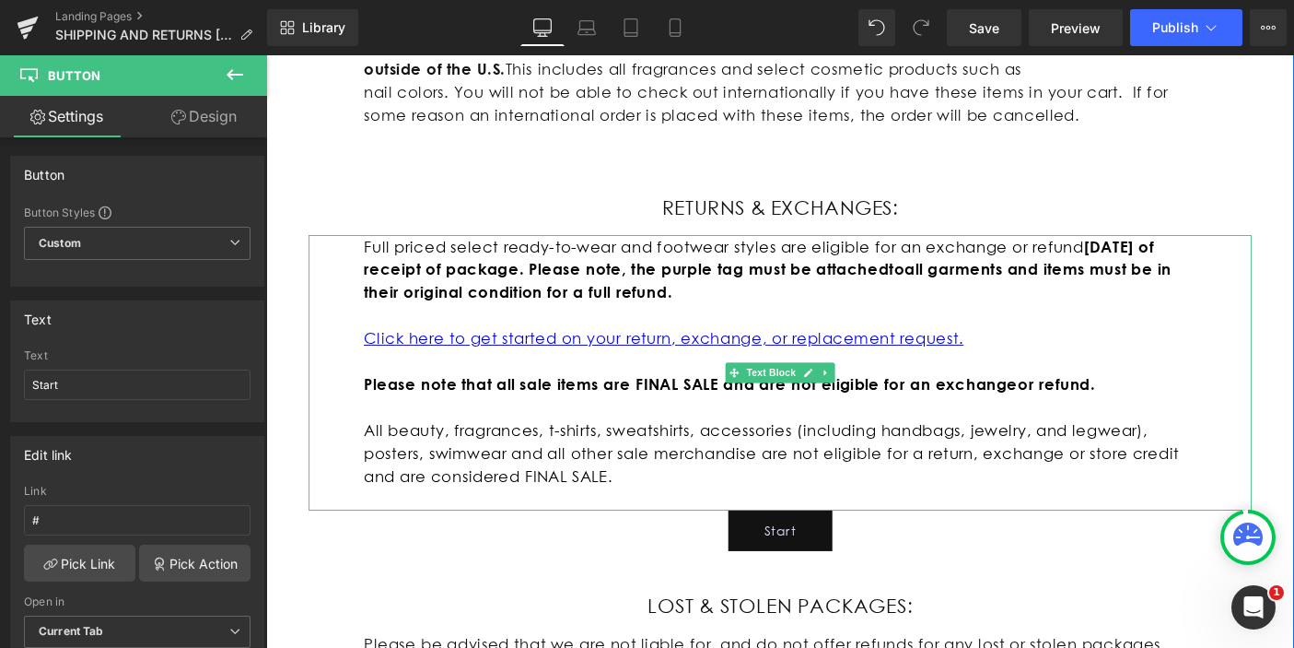
click at [645, 353] on link "Click here to get started on your return, exchange, or replacement request." at bounding box center [697, 362] width 650 height 19
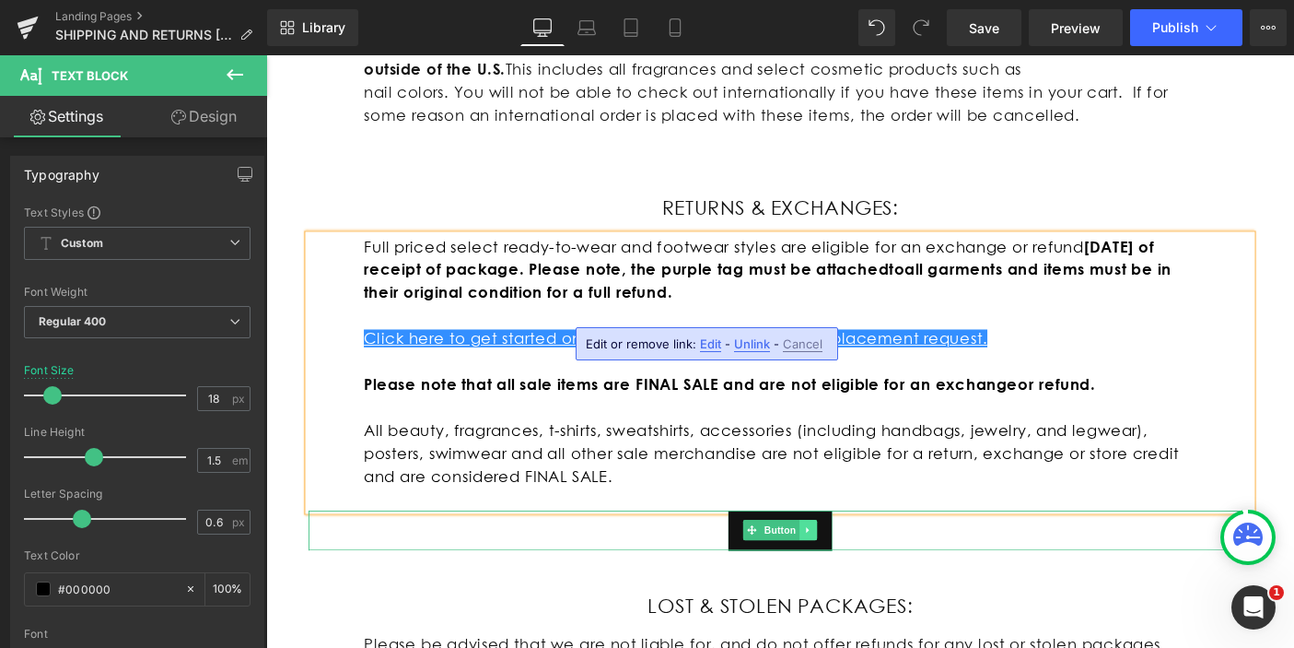
click at [852, 559] on link at bounding box center [854, 570] width 19 height 22
click at [860, 566] on icon at bounding box center [864, 571] width 10 height 10
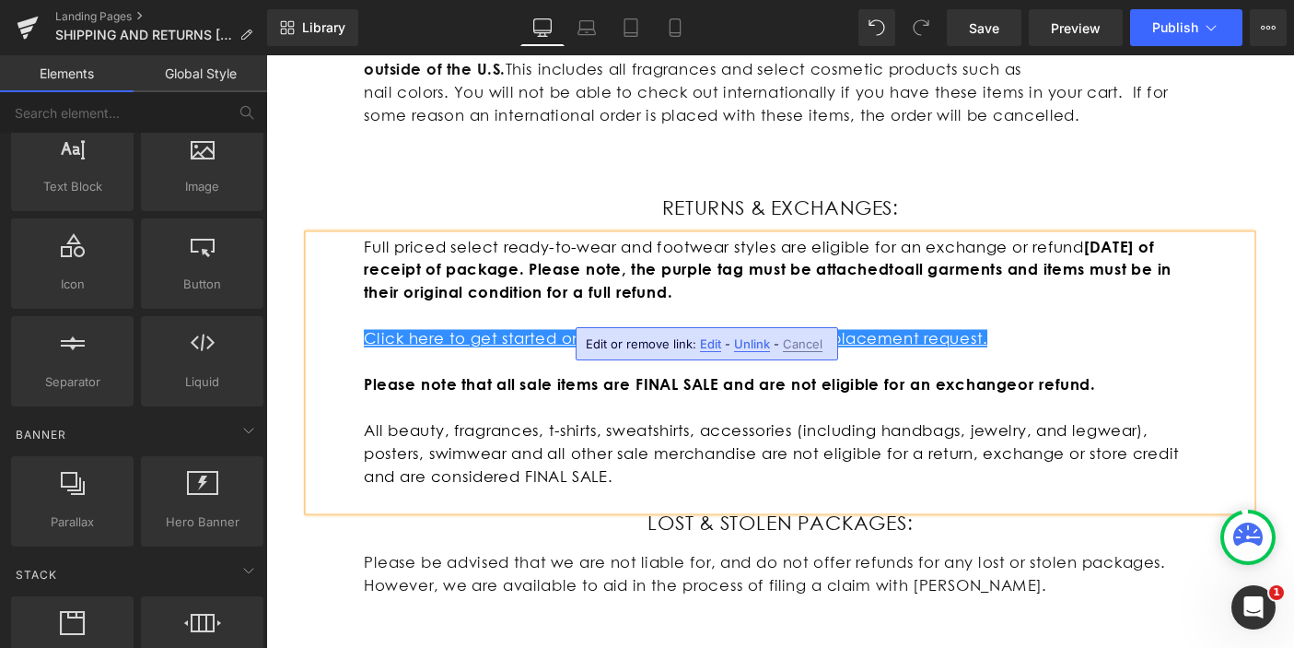
click at [1130, 375] on p at bounding box center [823, 387] width 903 height 25
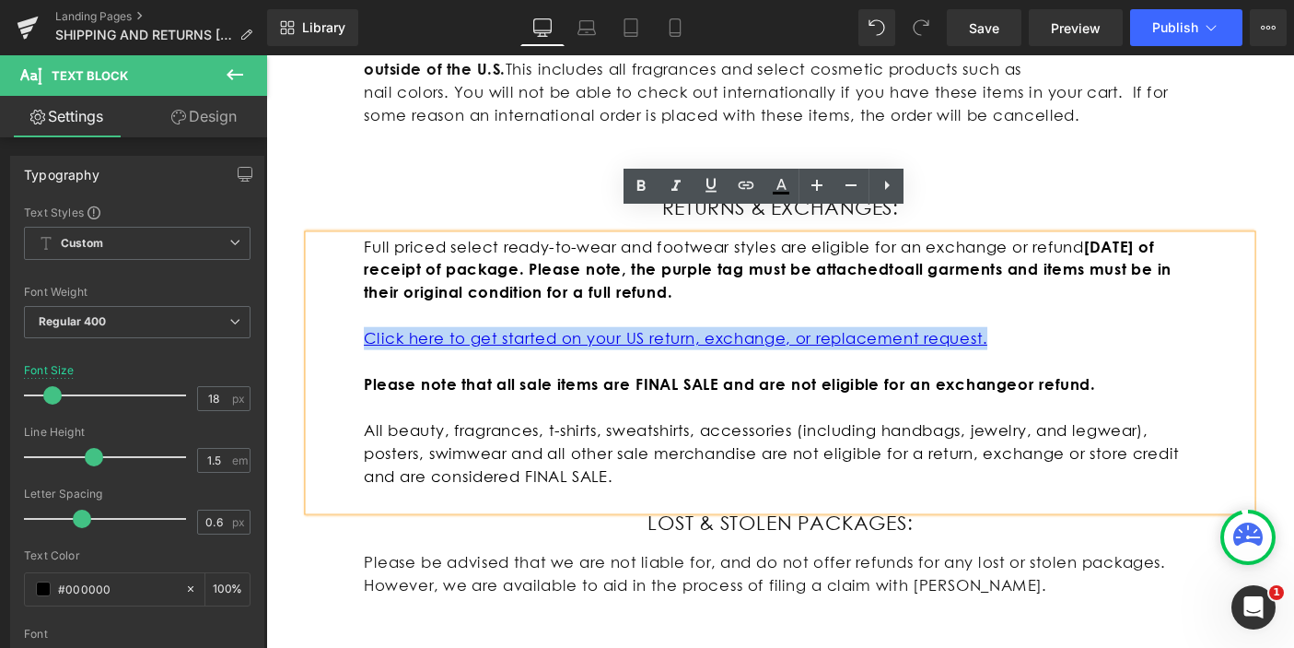
drag, startPoint x: 1056, startPoint y: 345, endPoint x: 344, endPoint y: 330, distance: 712.3
click at [344, 330] on div "Full priced select ready-to-wear and footwear styles are eligible for an exchan…" at bounding box center [823, 400] width 1023 height 298
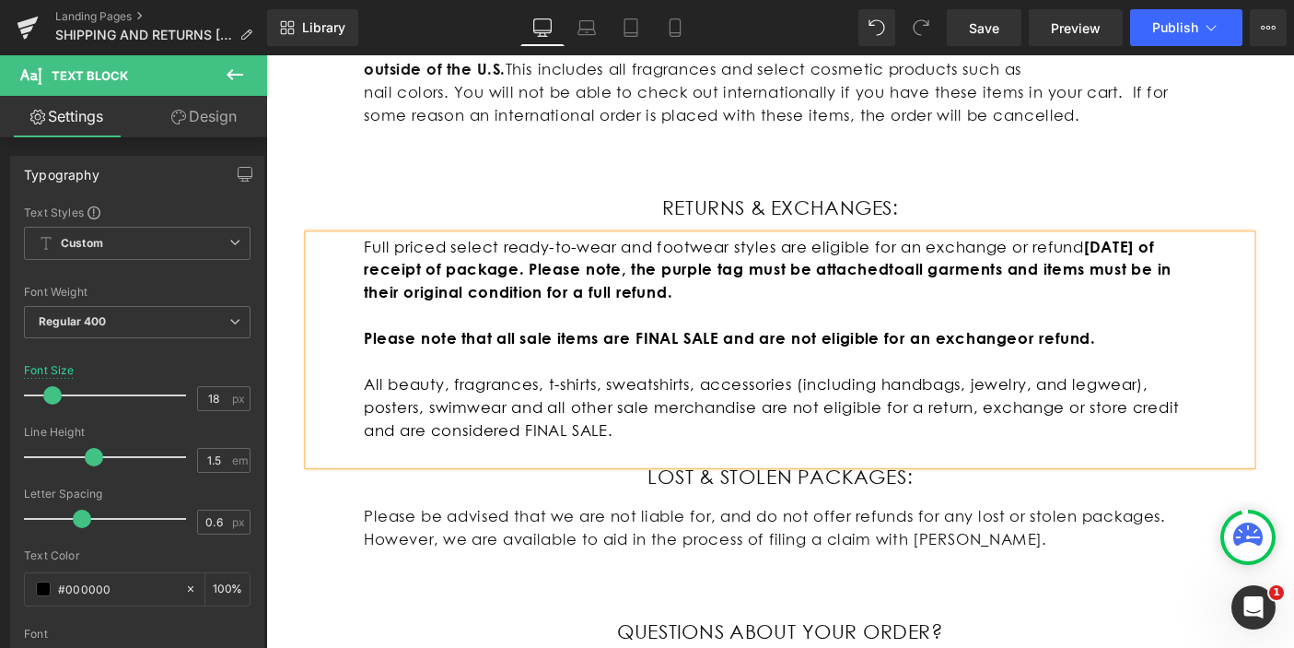
click at [661, 444] on p "All beauty, fragrances, t-shirts, sweatshirts, accessories (including handbags,…" at bounding box center [823, 437] width 903 height 75
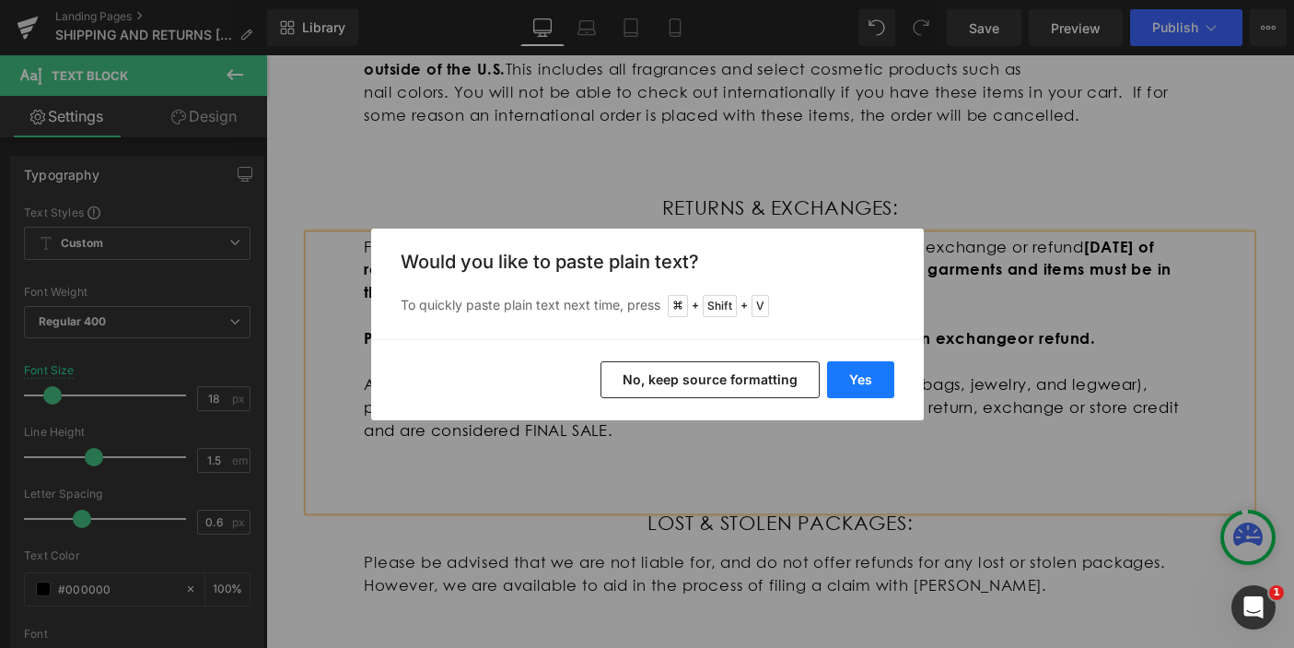
click at [859, 387] on button "Yes" at bounding box center [860, 379] width 67 height 37
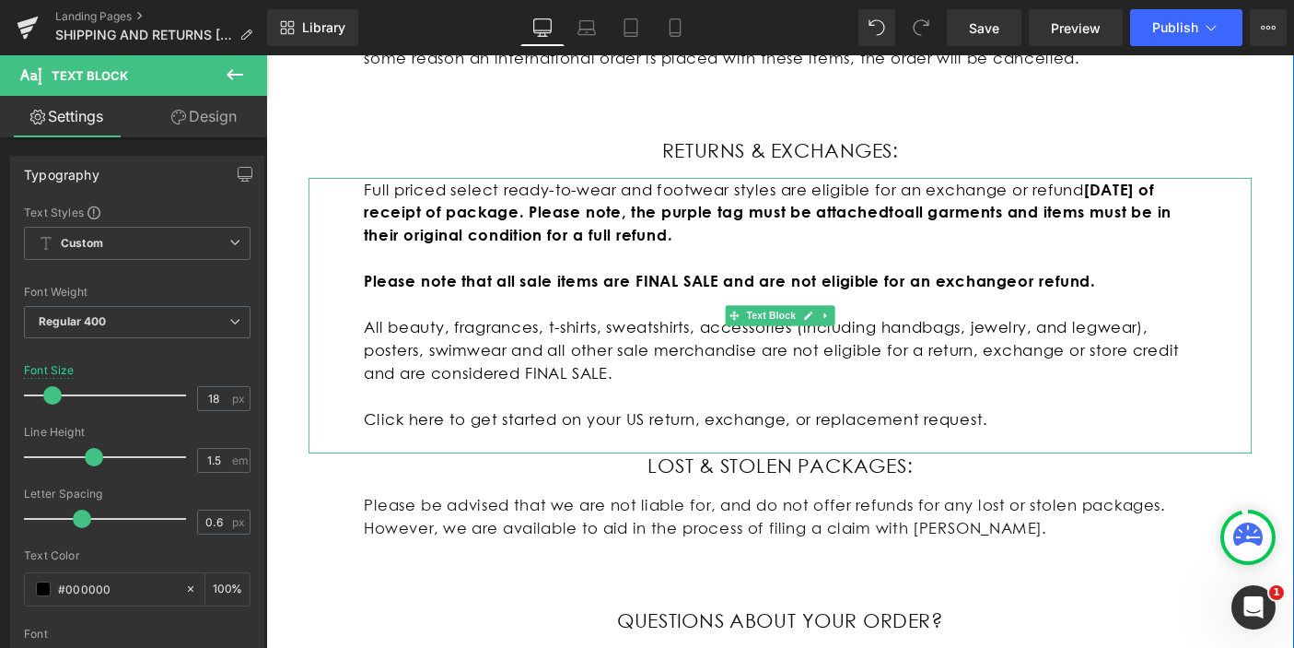
scroll to position [1245, 0]
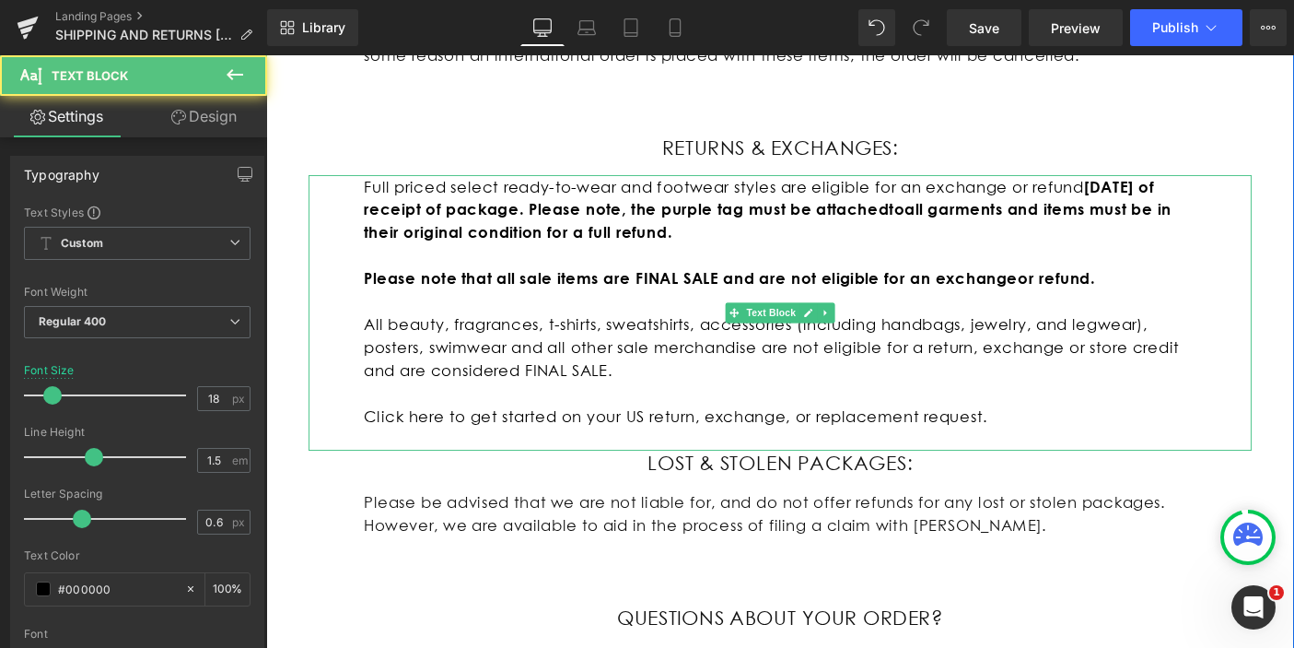
click at [1080, 434] on p "Click here to get started on your US return, exchange, or replacement request." at bounding box center [823, 446] width 903 height 25
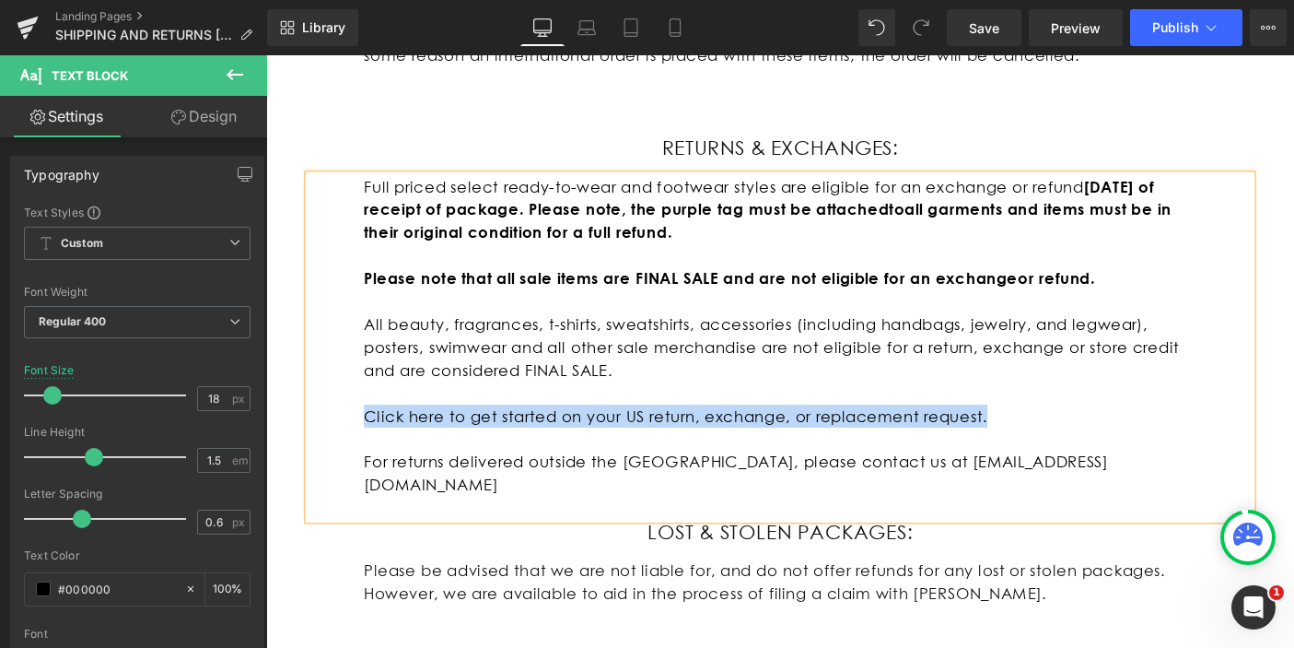
drag, startPoint x: 1050, startPoint y: 418, endPoint x: 368, endPoint y: 416, distance: 681.7
click at [372, 434] on p "Click here to get started on your US return, exchange, or replacement request." at bounding box center [823, 446] width 903 height 25
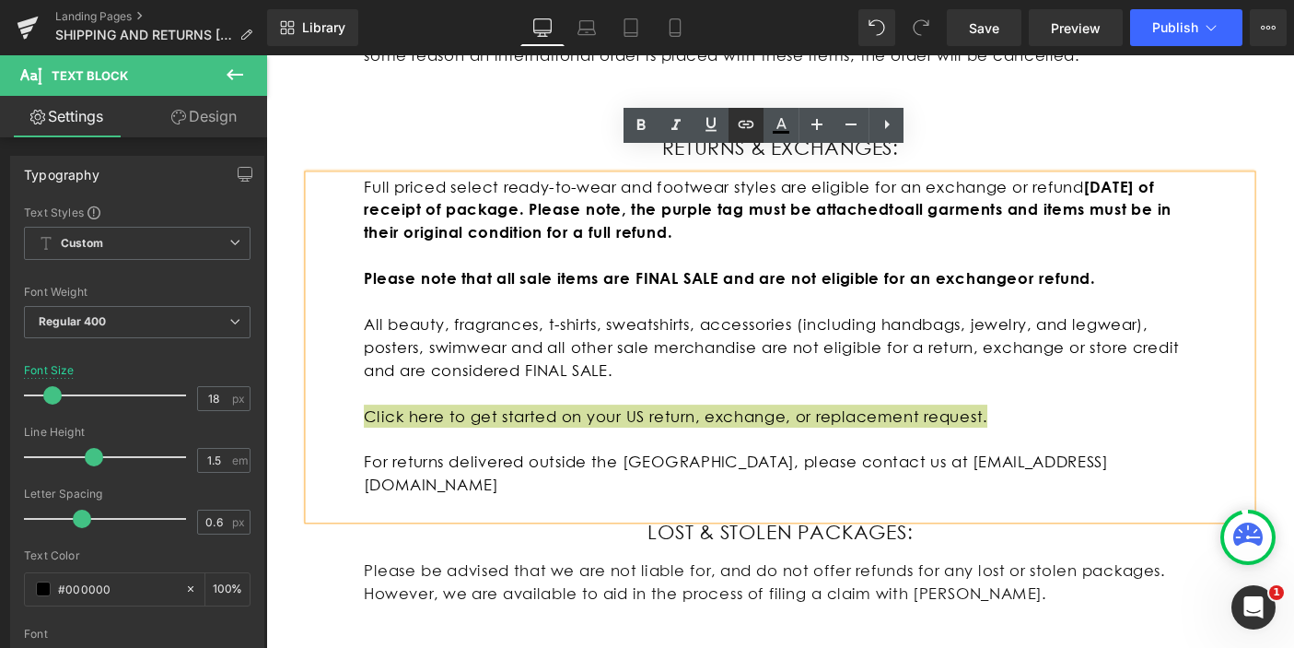
click at [755, 121] on icon at bounding box center [746, 124] width 22 height 22
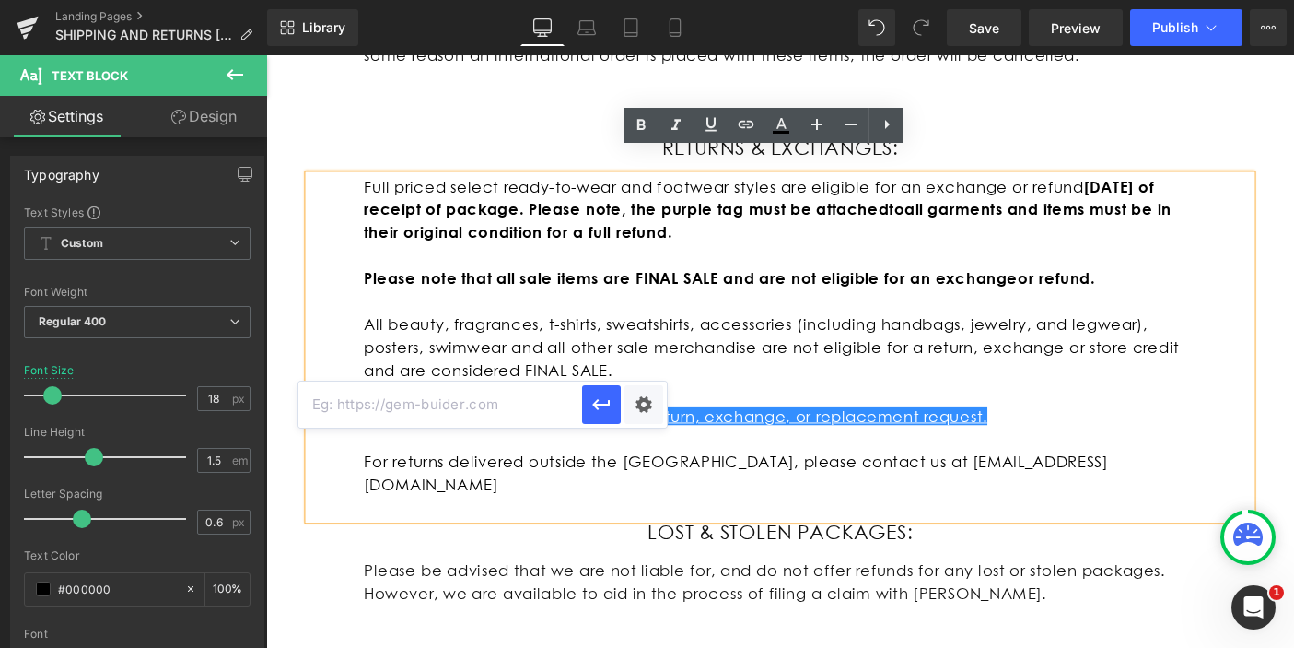
click at [470, 401] on input "text" at bounding box center [440, 404] width 284 height 46
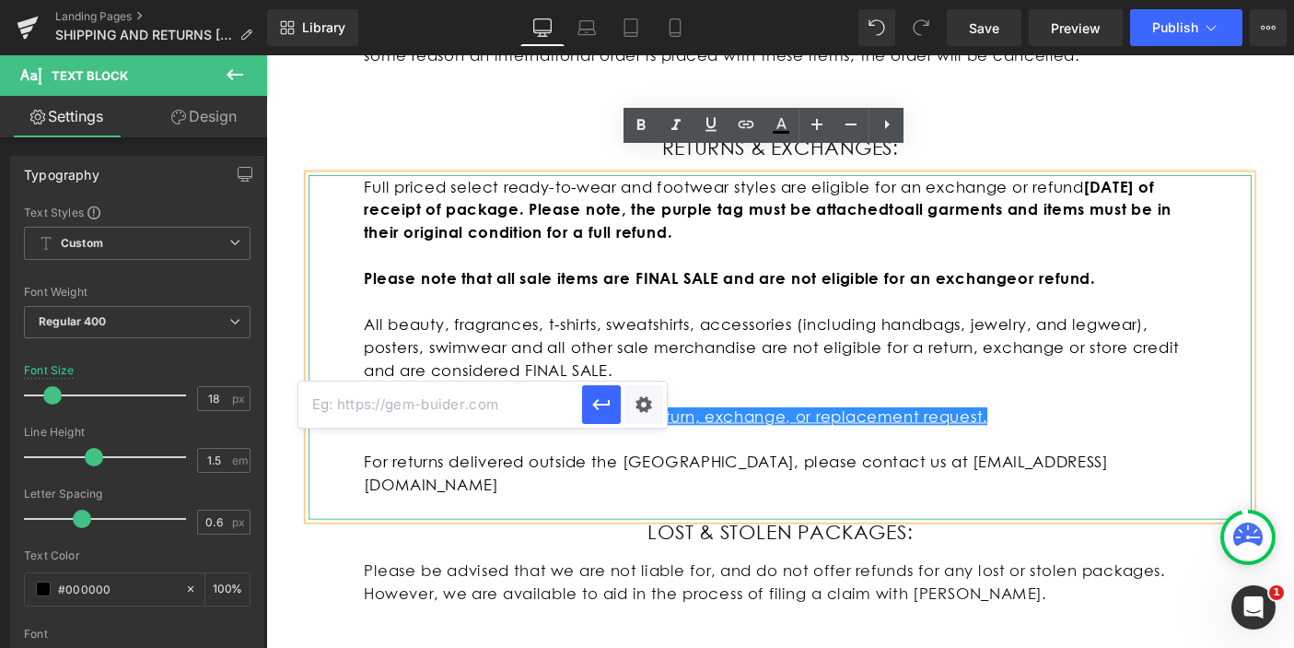
paste input "[DOMAIN_NAME][URL]"
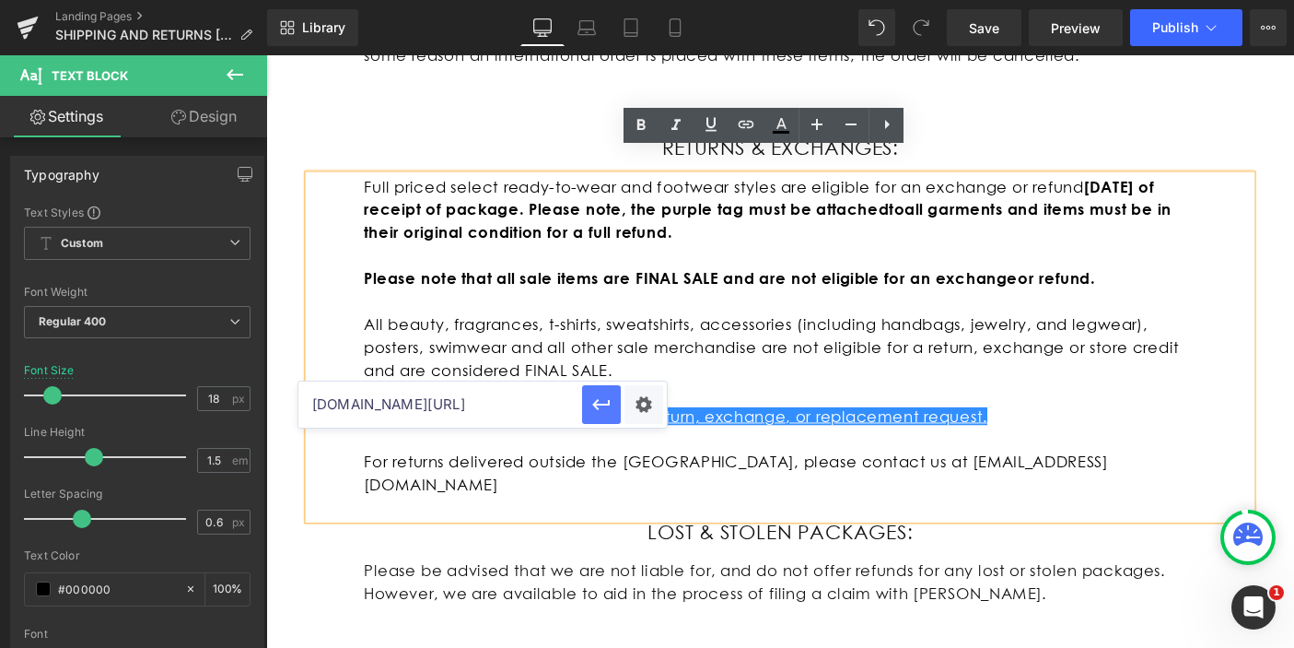
type input "[DOMAIN_NAME][URL]"
click at [597, 403] on icon "button" at bounding box center [601, 404] width 18 height 11
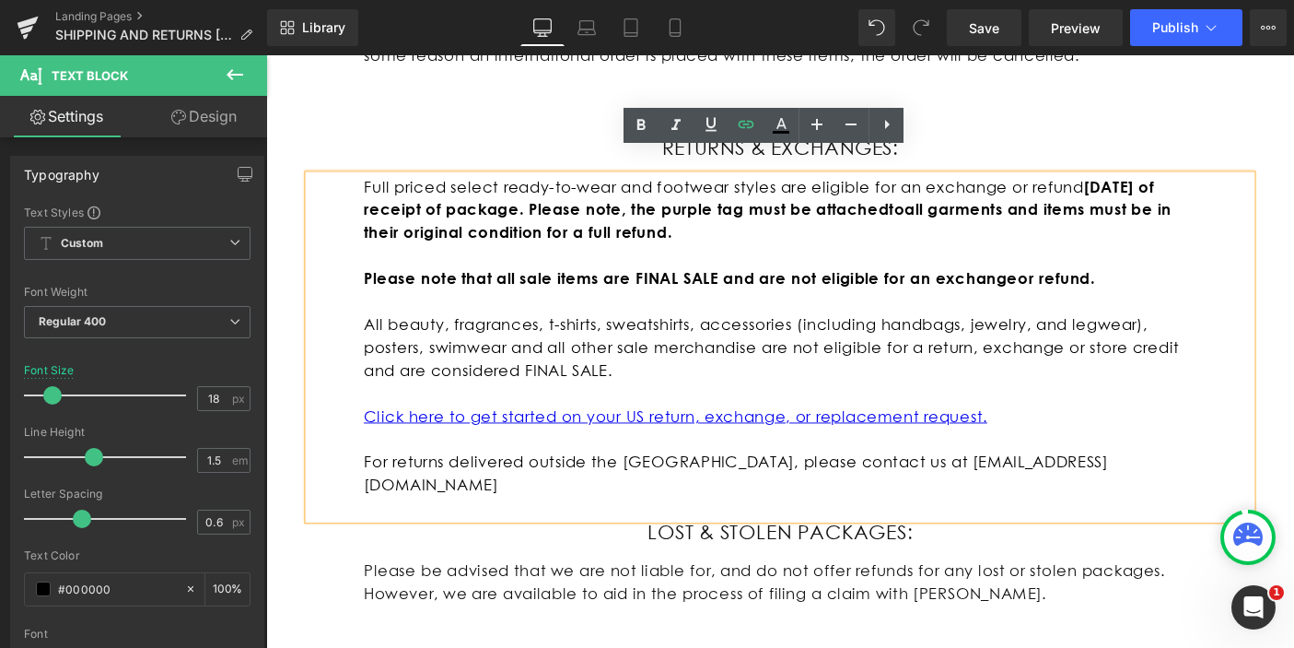
click at [276, 518] on div "Thank you for supporting our independent business. All of our clothing are desi…" at bounding box center [823, 136] width 1115 height 2218
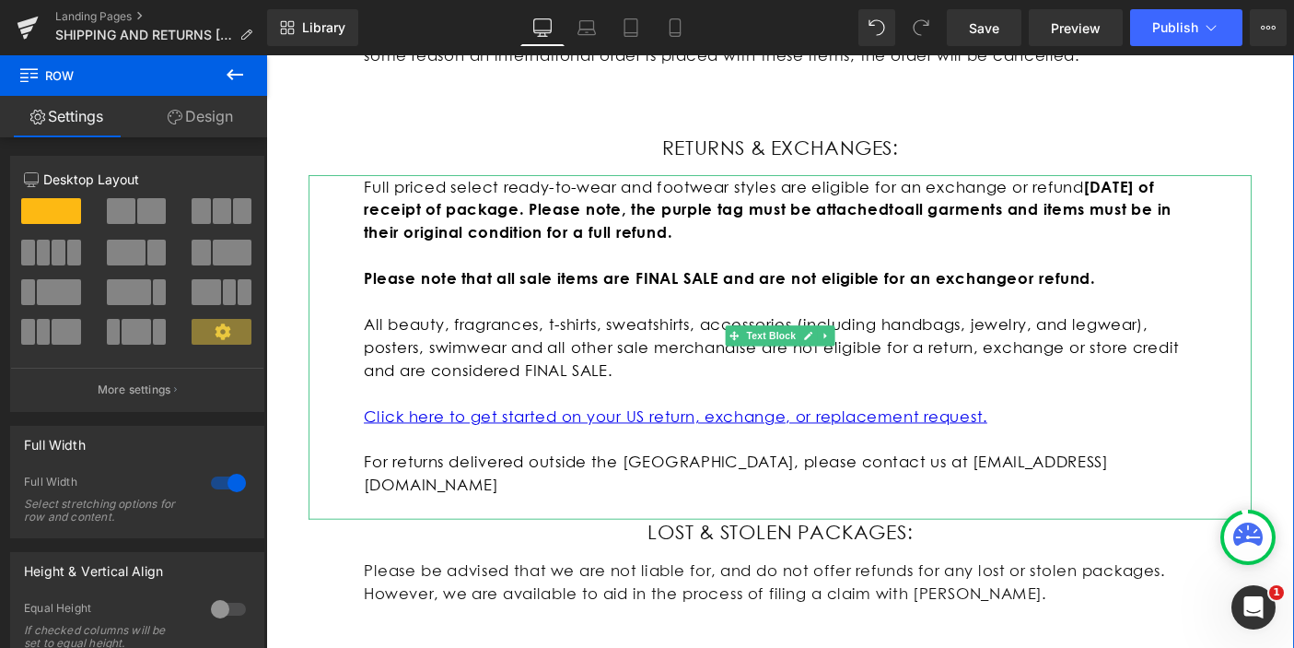
click at [763, 377] on p "All beauty, fragrances, t-shirts, sweatshirts, accessories (including handbags,…" at bounding box center [823, 371] width 903 height 75
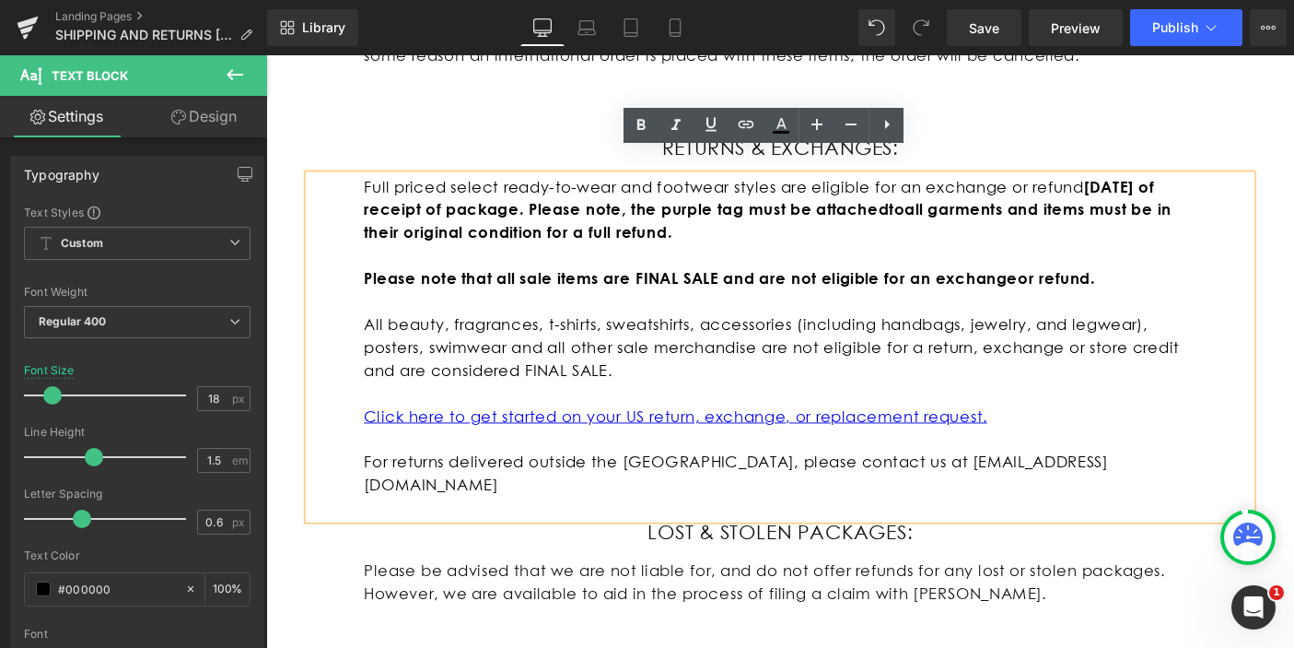
click at [1060, 484] on p "For returns delivered outside the [GEOGRAPHIC_DATA], please contact us at [EMAI…" at bounding box center [823, 509] width 903 height 50
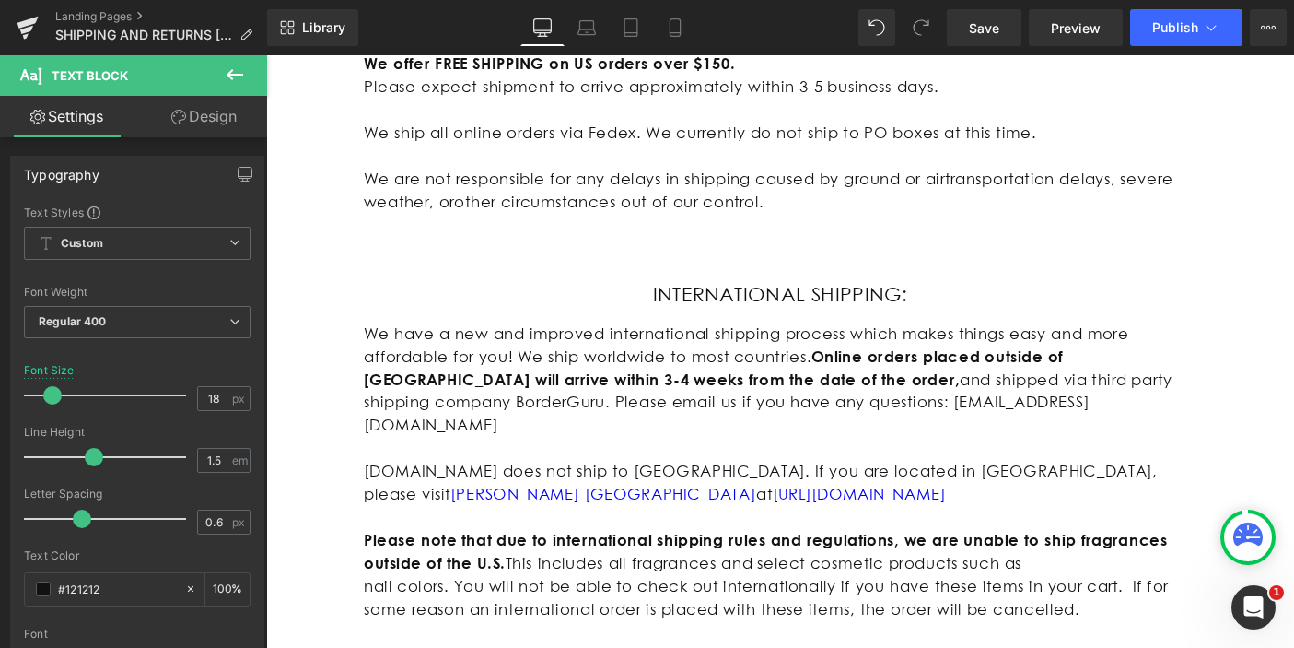
scroll to position [640, 0]
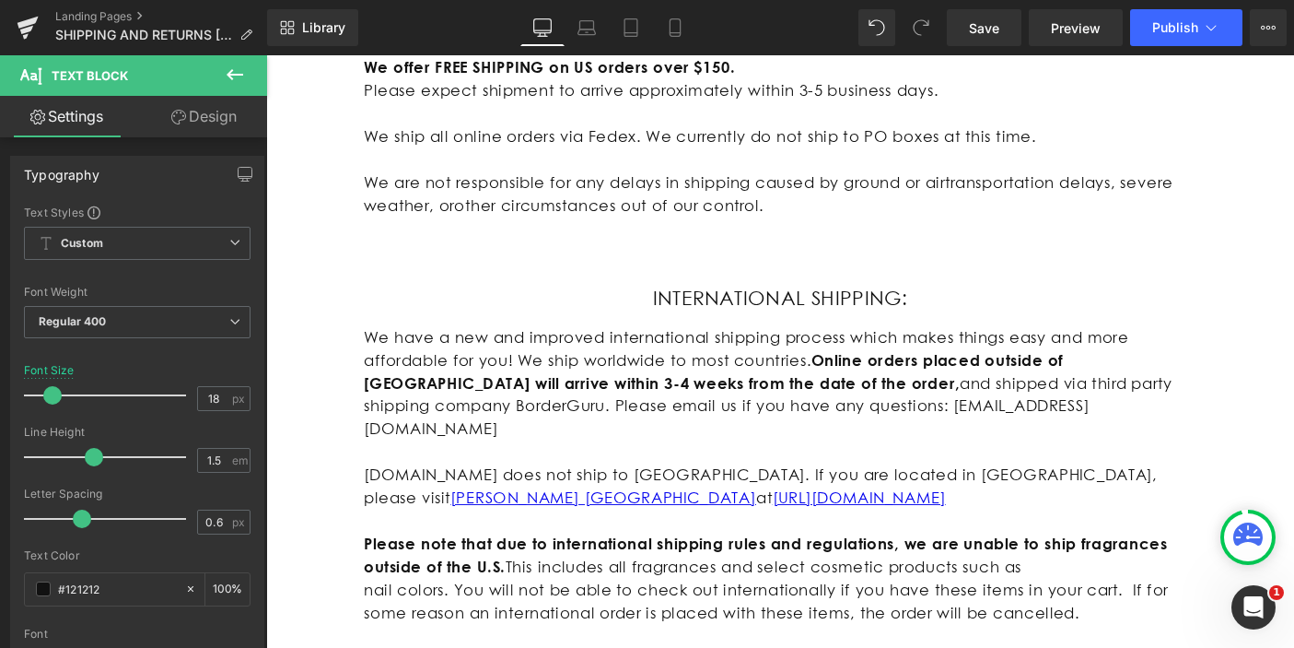
click at [799, 237] on p at bounding box center [823, 242] width 903 height 25
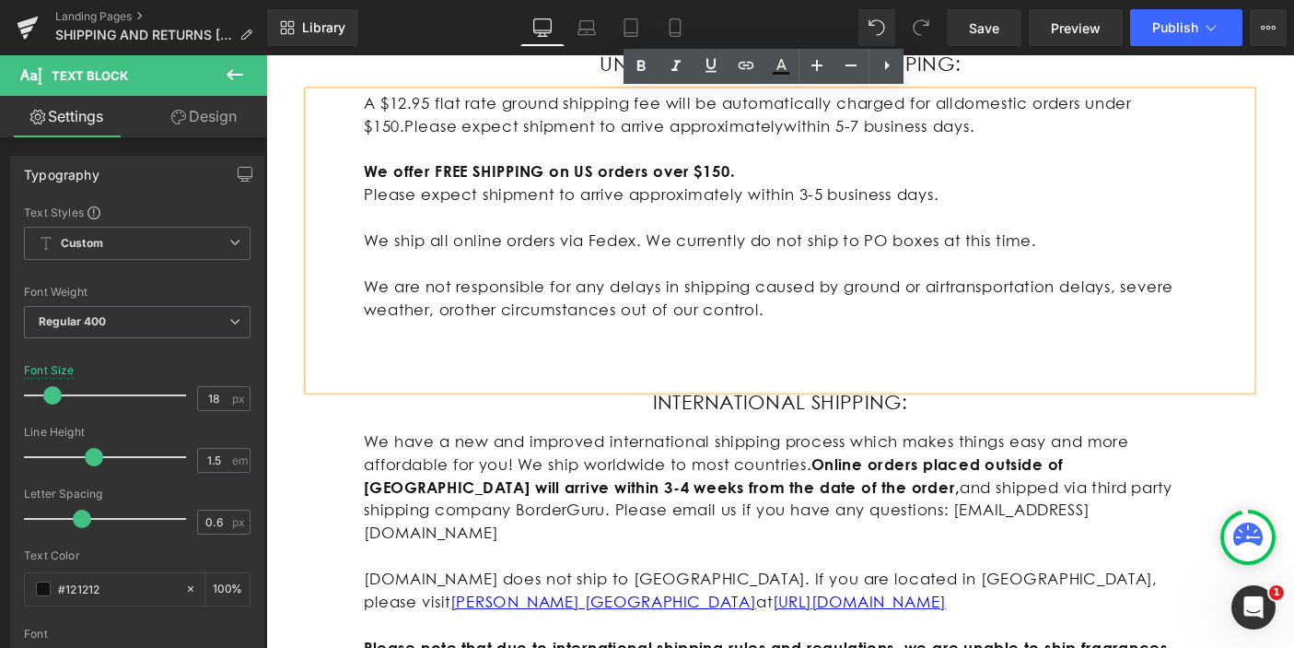
scroll to position [527, 0]
click at [429, 385] on p at bounding box center [823, 380] width 903 height 25
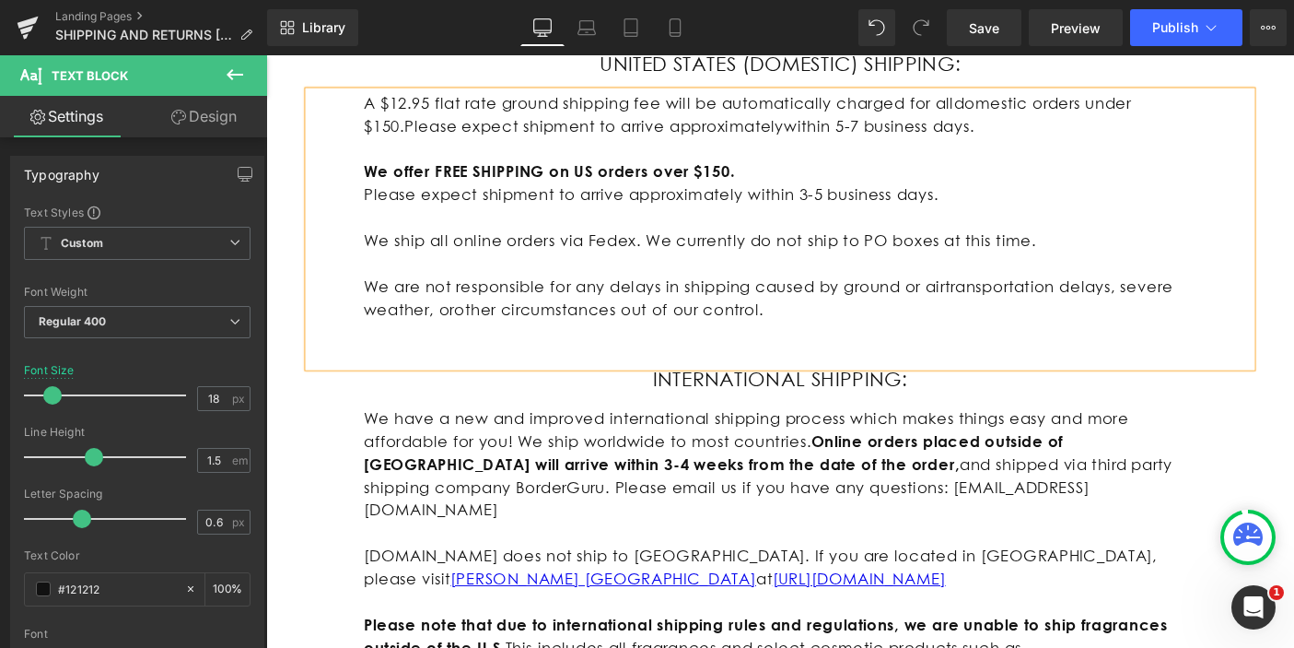
click at [841, 211] on p "Please expect shipment to arrive approximately within 3-5 business days." at bounding box center [823, 206] width 903 height 25
click at [895, 137] on span "-7 business days." at bounding box center [963, 132] width 141 height 19
click at [859, 216] on p "Please expect shipment to arrive approximately within 3-5 business days." at bounding box center [823, 206] width 903 height 25
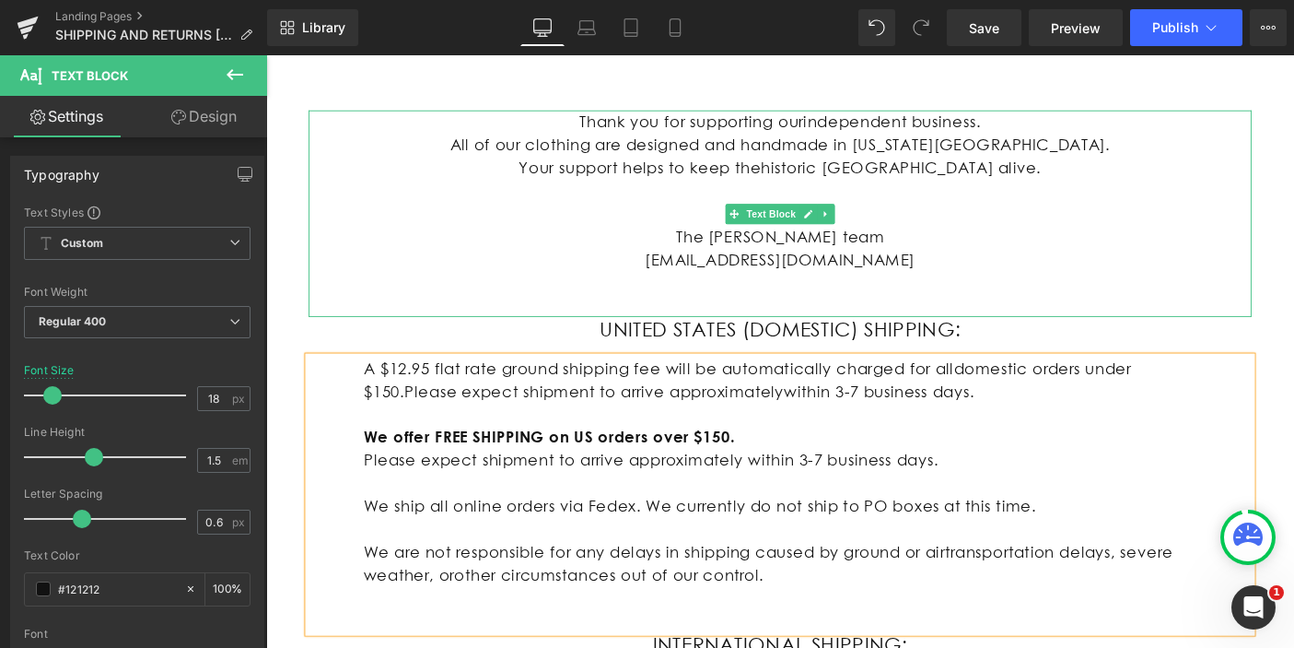
scroll to position [0, 0]
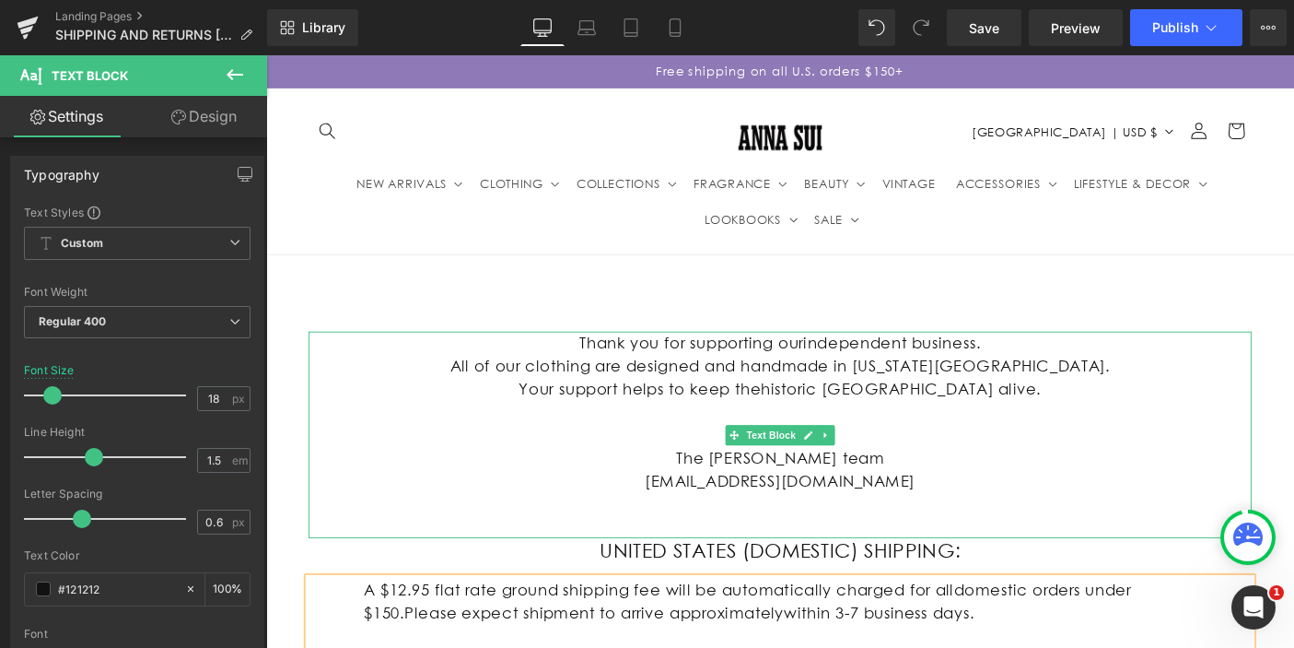
click at [897, 395] on p "All of our clothing are designed and handmade in [US_STATE][GEOGRAPHIC_DATA]." at bounding box center [823, 392] width 903 height 25
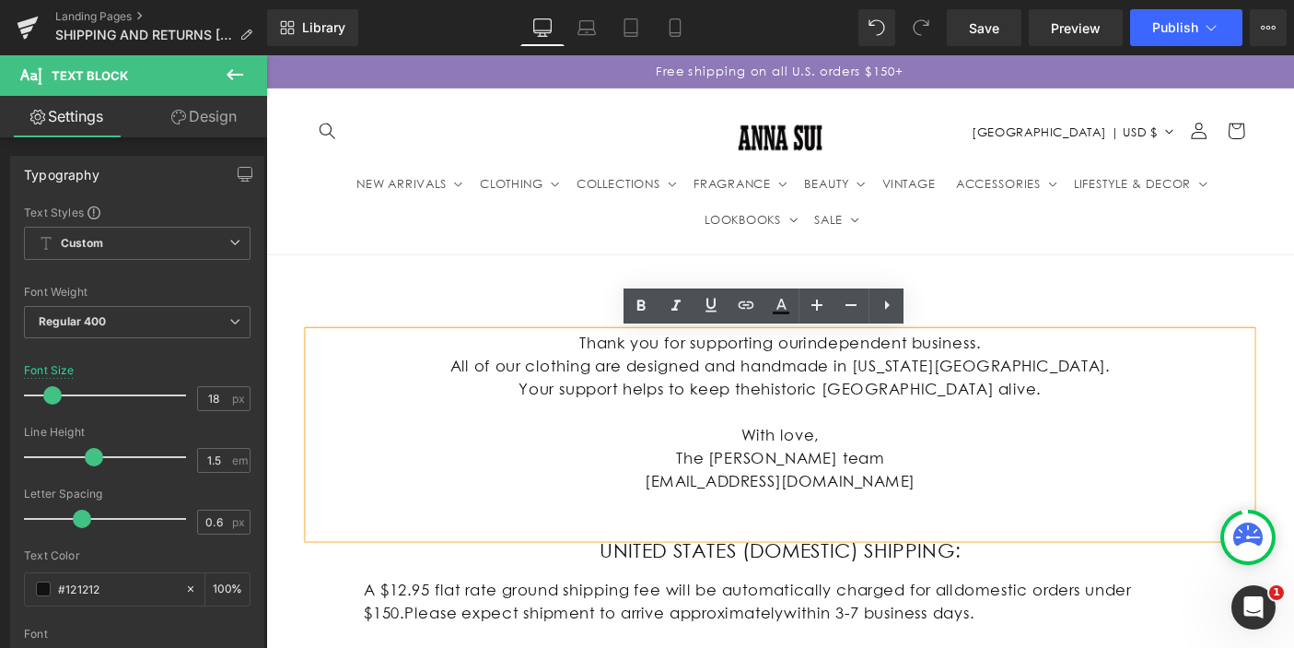
click at [893, 394] on p "All of our clothing are designed and handmade in [US_STATE][GEOGRAPHIC_DATA]." at bounding box center [823, 392] width 903 height 25
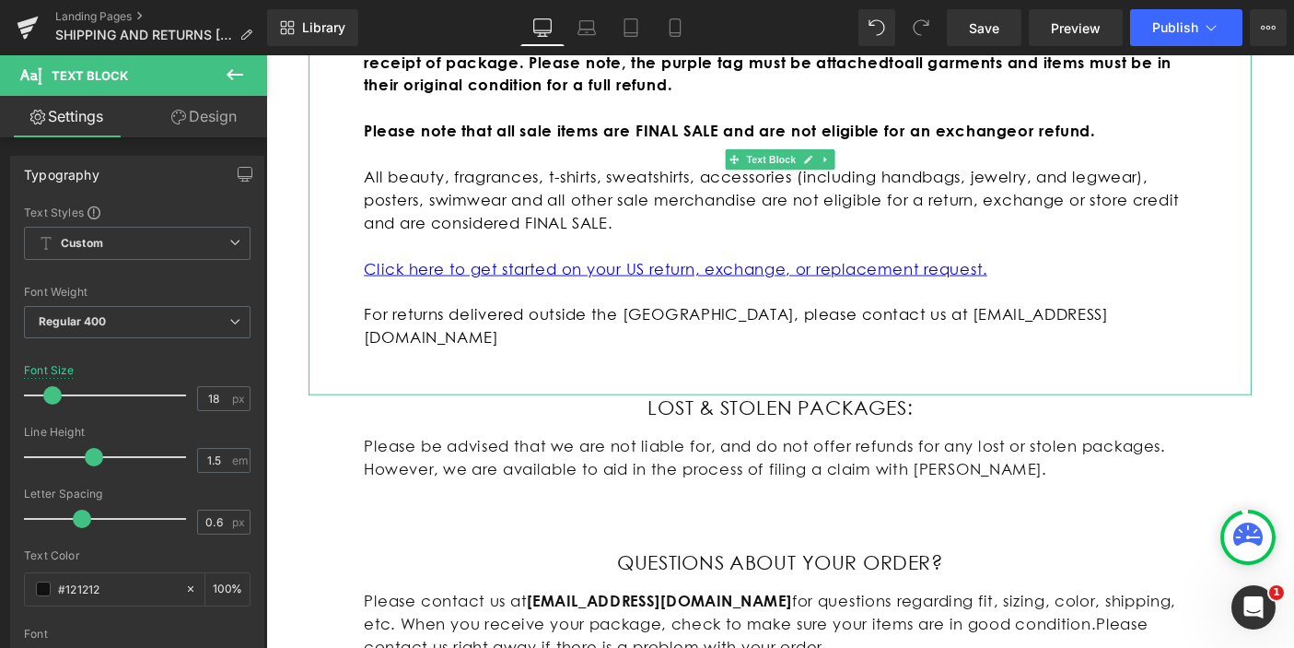
scroll to position [1479, 0]
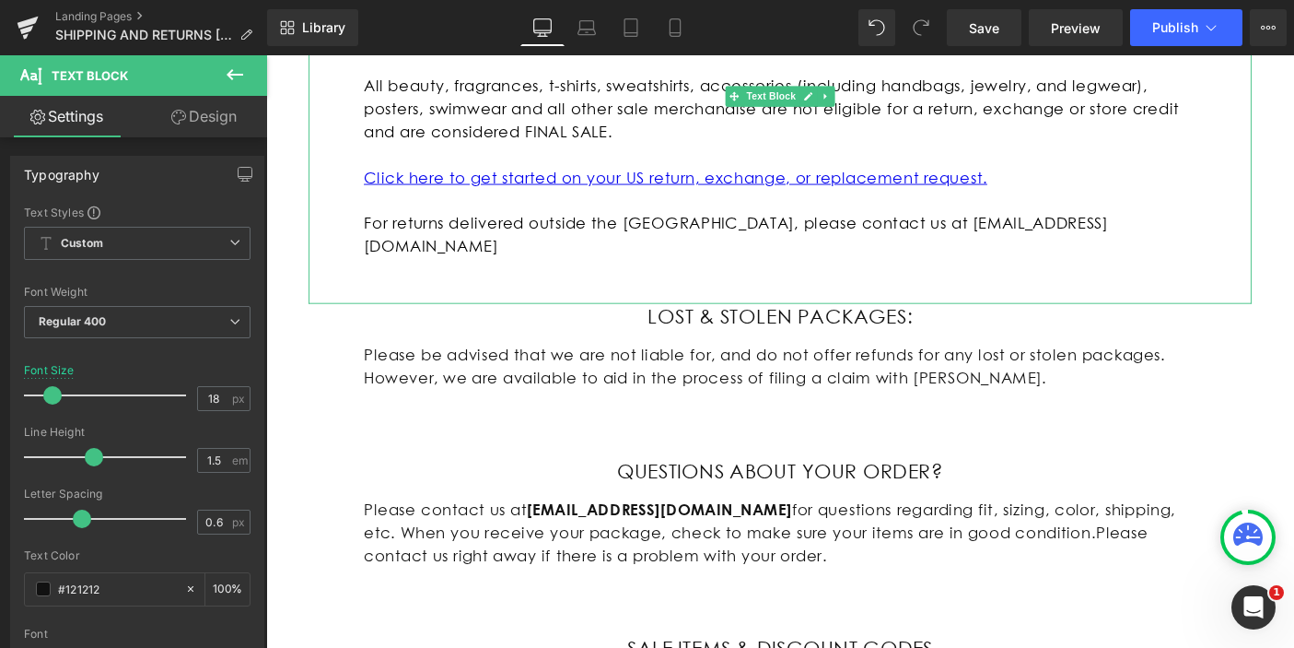
click at [760, 275] on p at bounding box center [823, 287] width 903 height 25
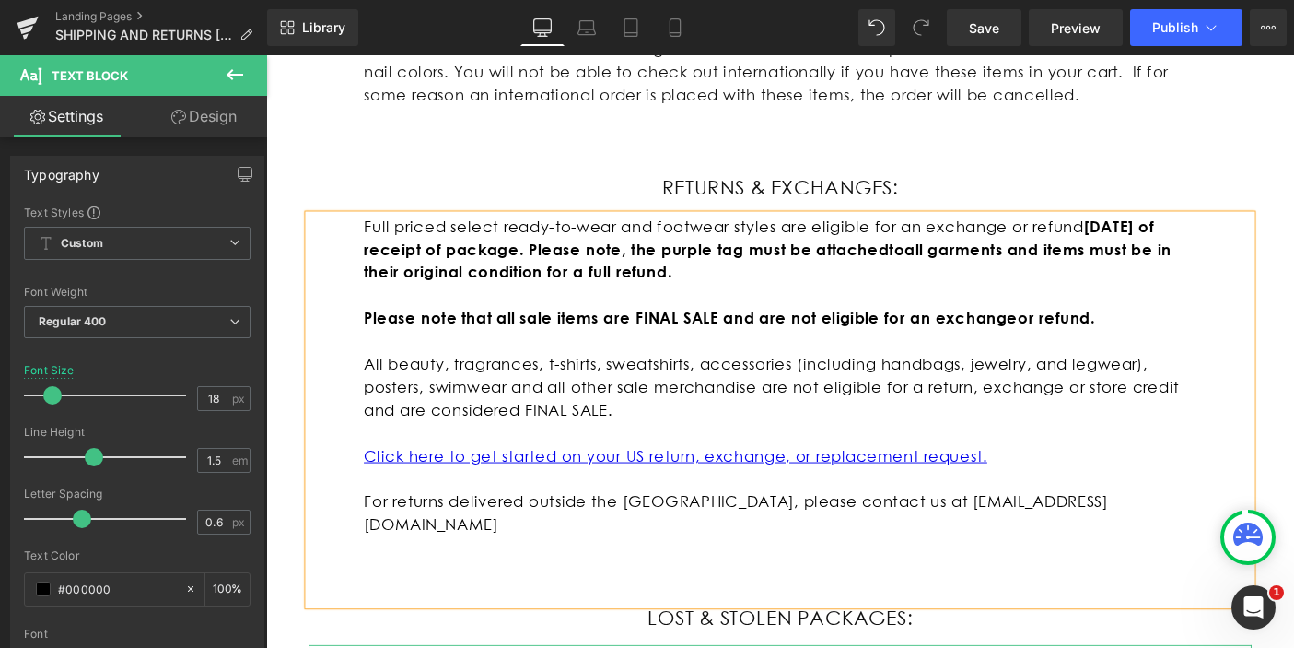
scroll to position [1051, 0]
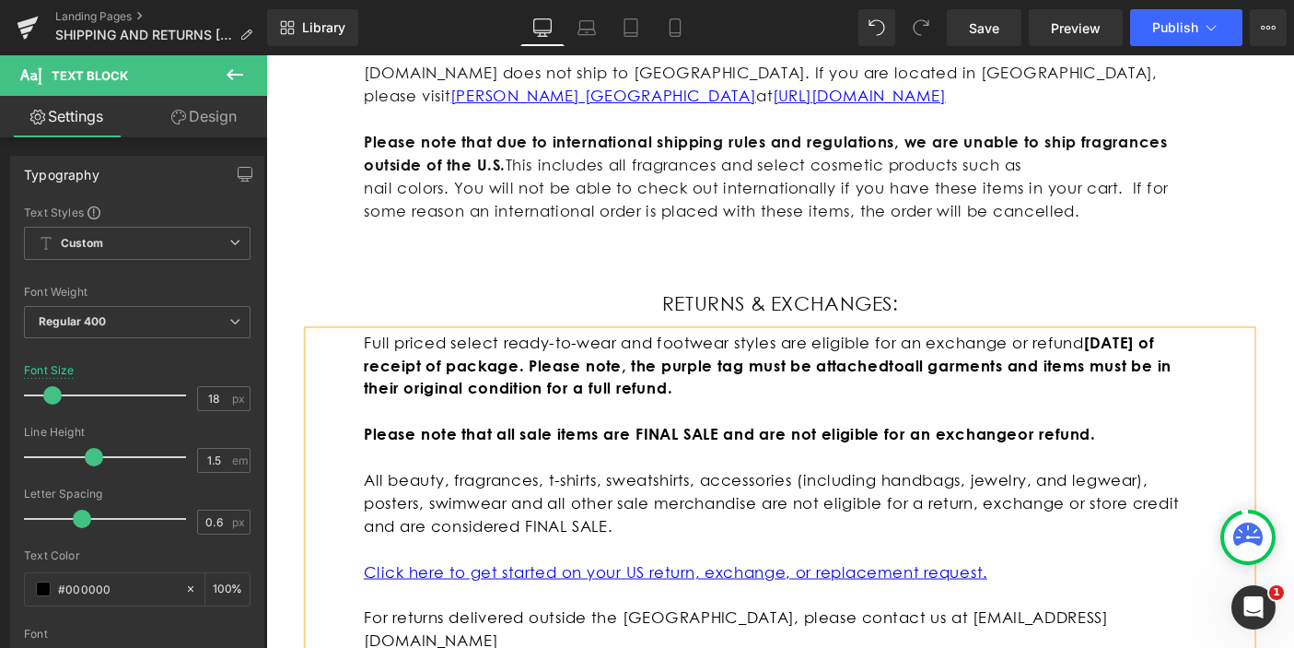
click at [997, 3] on div "Library Desktop Desktop Laptop Tablet Mobile Save Preview Publish Scheduled Vie…" at bounding box center [780, 27] width 1027 height 55
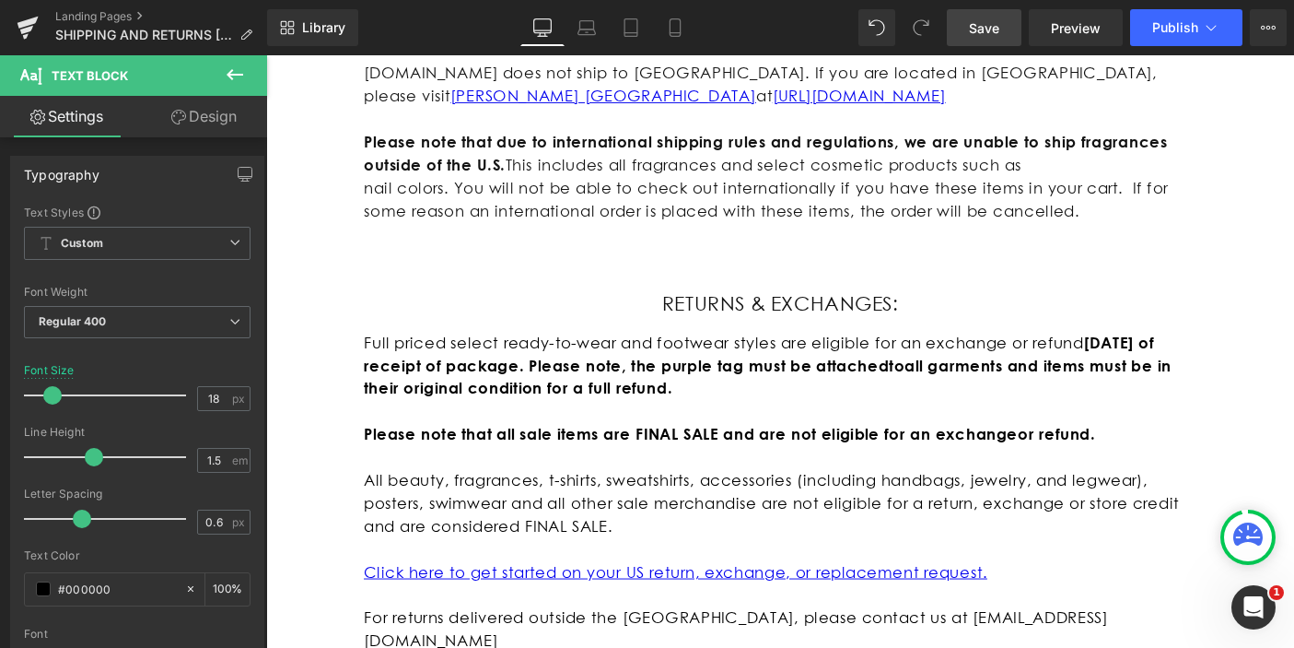
click at [992, 19] on span "Save" at bounding box center [984, 27] width 30 height 19
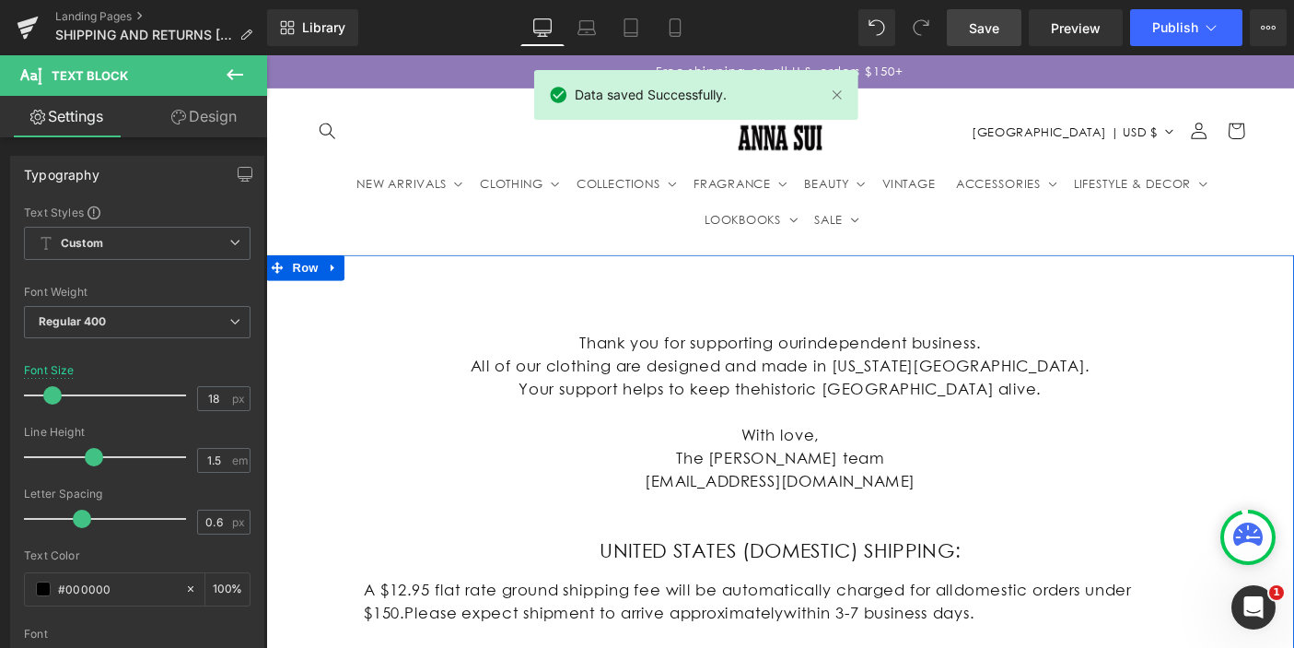
scroll to position [0, 0]
